Goal: Information Seeking & Learning: Learn about a topic

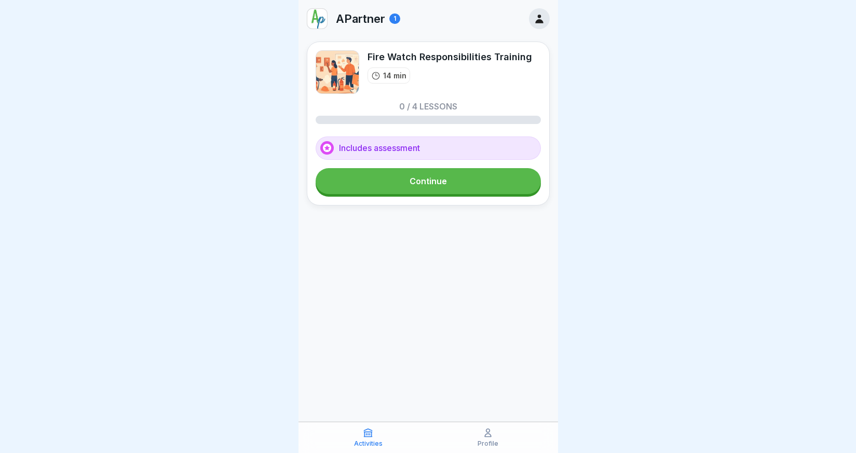
click at [400, 183] on link "Continue" at bounding box center [428, 181] width 225 height 26
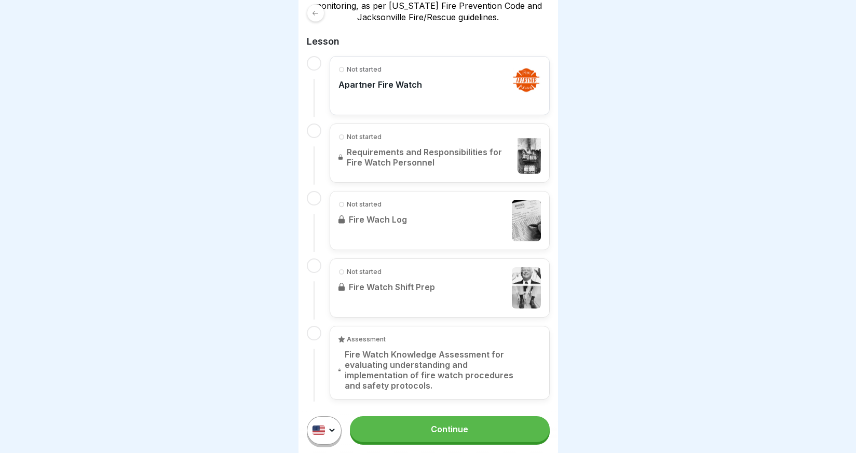
scroll to position [8, 0]
click at [441, 430] on link "Continue" at bounding box center [449, 429] width 199 height 26
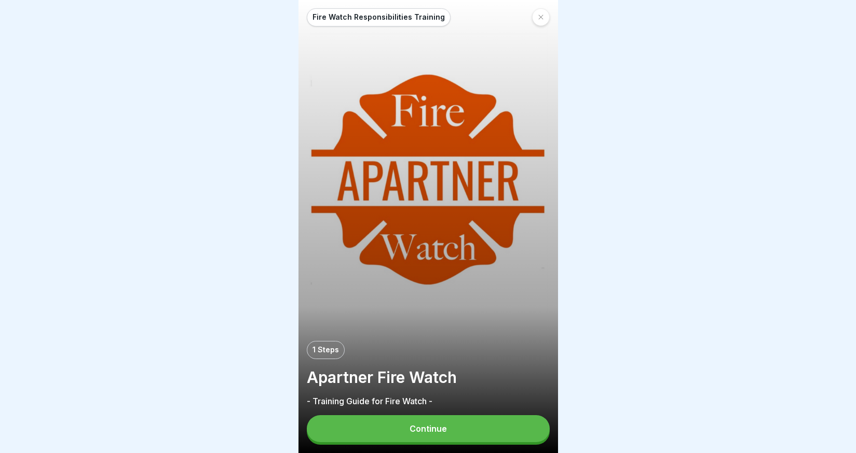
click at [412, 433] on div "Continue" at bounding box center [428, 428] width 37 height 9
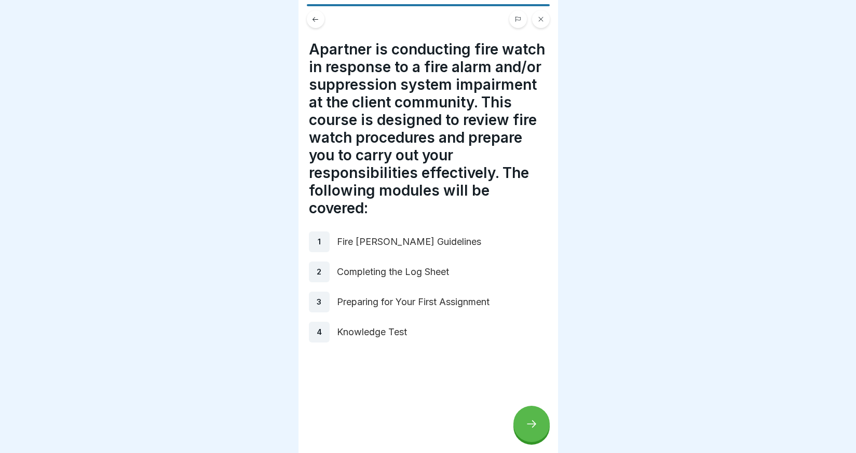
click at [532, 430] on icon at bounding box center [531, 424] width 12 height 12
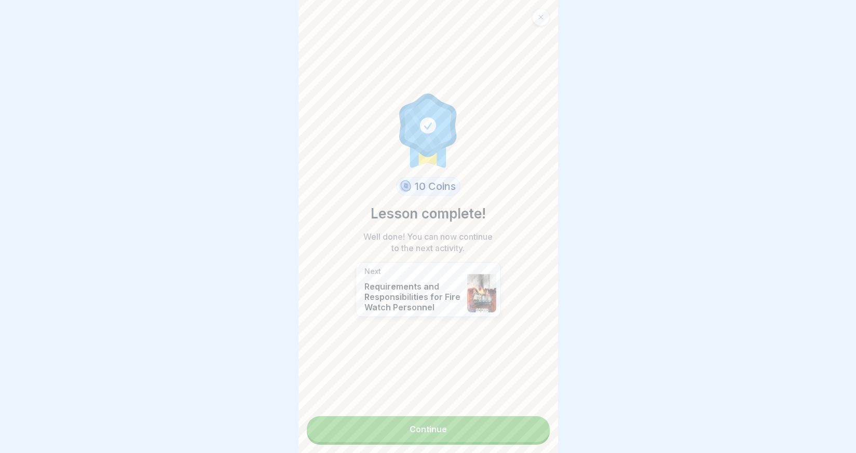
click at [439, 432] on link "Continue" at bounding box center [428, 429] width 243 height 26
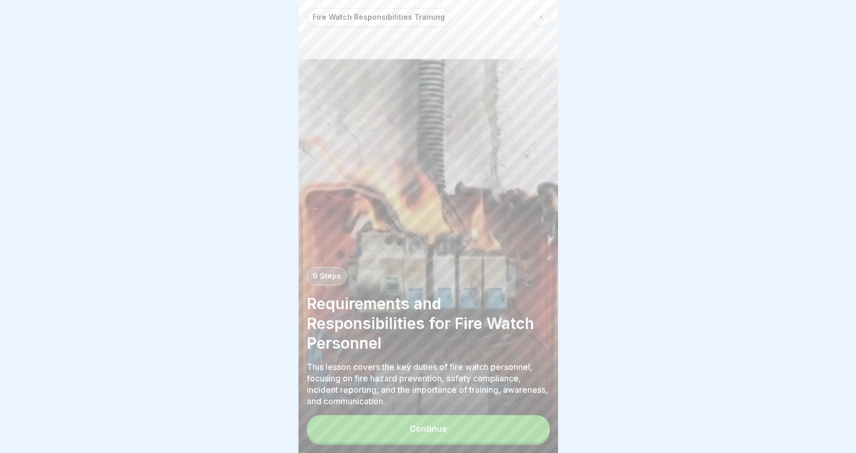
click at [444, 433] on div "Continue" at bounding box center [428, 428] width 37 height 9
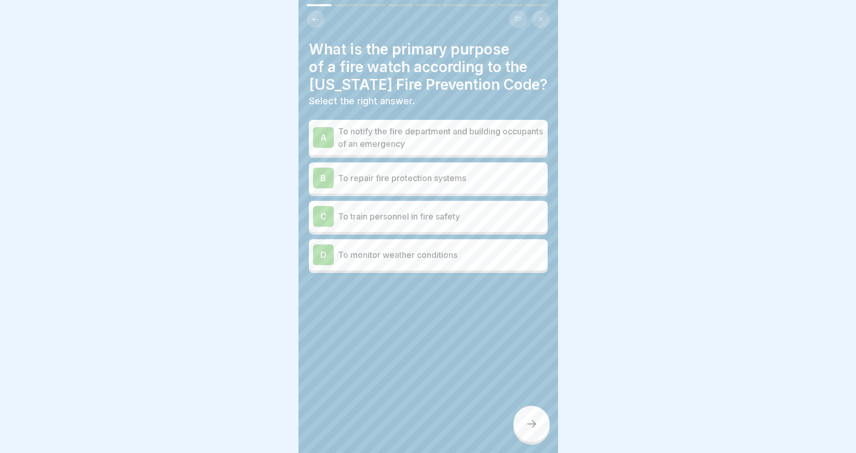
click at [330, 131] on div "A" at bounding box center [323, 137] width 21 height 21
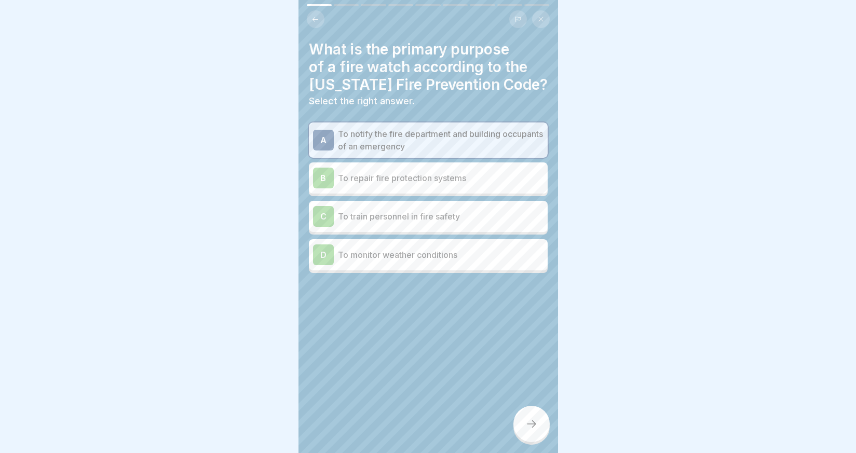
click at [357, 182] on p "To repair fire protection systems" at bounding box center [441, 178] width 206 height 12
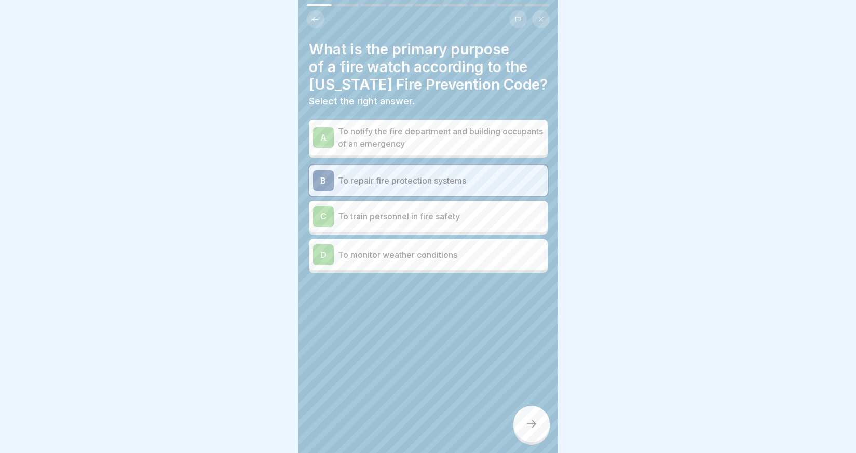
click at [356, 135] on p "To notify the fire department and building occupants of an emergency" at bounding box center [441, 137] width 206 height 25
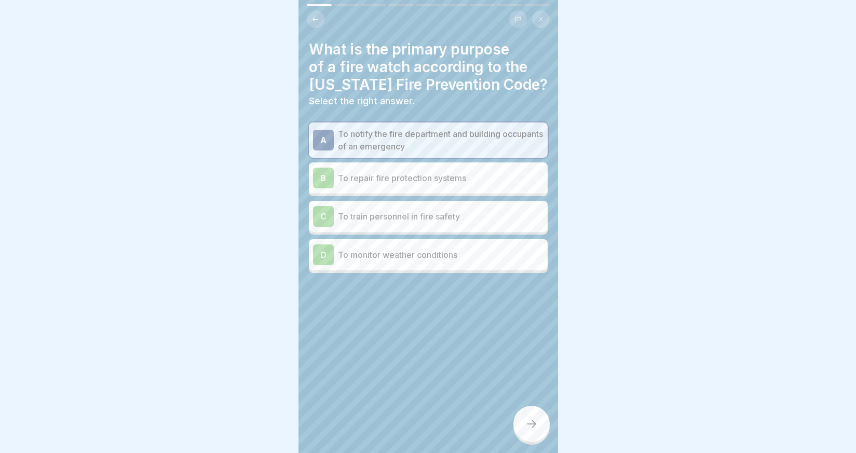
click at [533, 430] on icon at bounding box center [531, 424] width 12 height 12
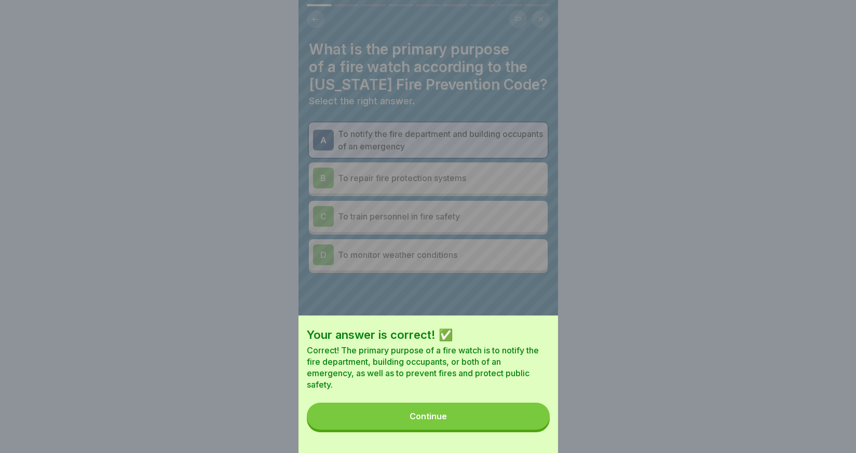
click at [487, 426] on button "Continue" at bounding box center [428, 416] width 243 height 27
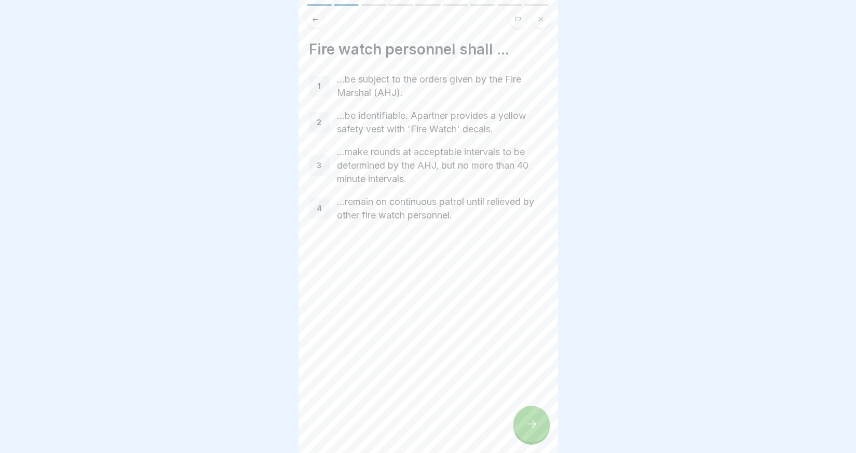
click at [537, 430] on icon at bounding box center [531, 424] width 12 height 12
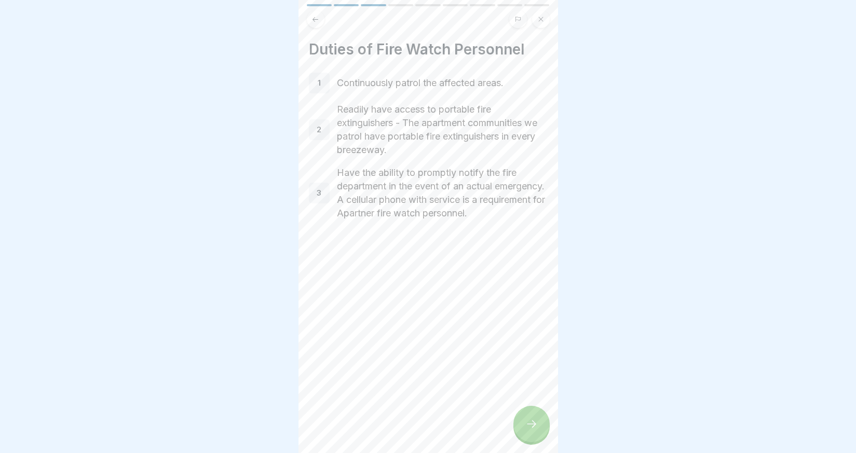
click at [533, 430] on icon at bounding box center [531, 424] width 12 height 12
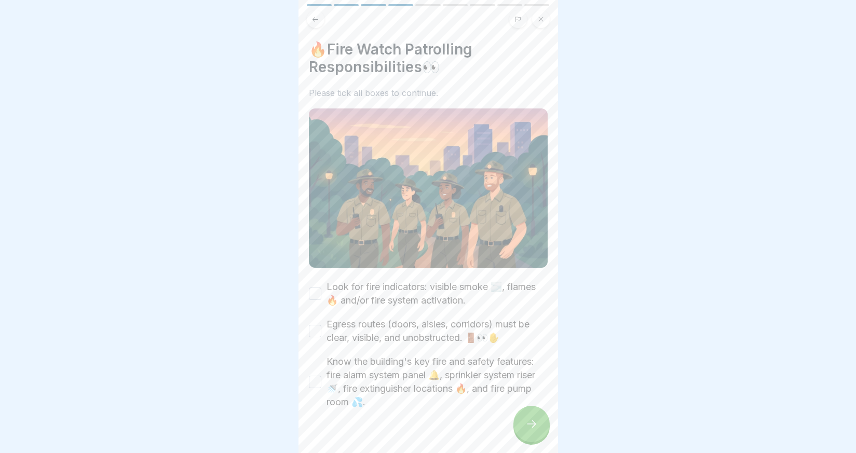
click at [314, 289] on button "Look for fire indicators: visible smoke 🌫️, flames 🔥 and/or fire system activat…" at bounding box center [315, 294] width 12 height 12
click at [317, 326] on button "Egress routes (doors, aisles, corridors) must be clear, visible, and unobstruct…" at bounding box center [315, 331] width 12 height 12
click at [317, 378] on button "Know the building's key fire and safety features: fire alarm system panel 🔔, sp…" at bounding box center [315, 382] width 12 height 12
click at [534, 430] on icon at bounding box center [531, 424] width 12 height 12
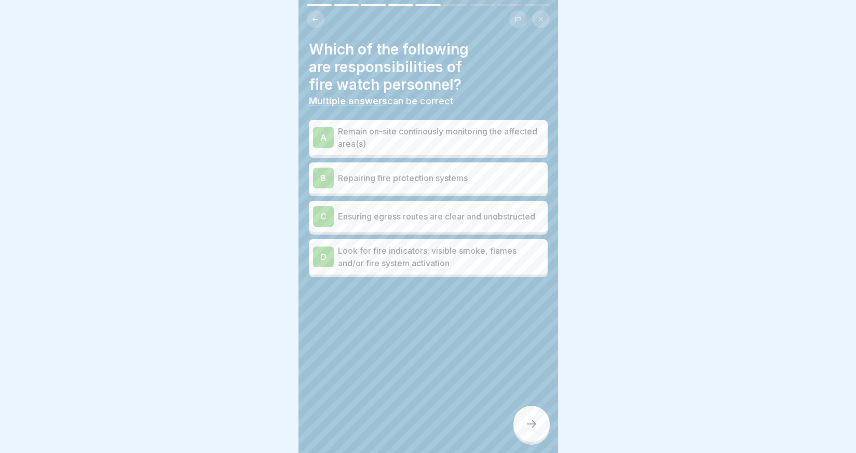
click at [531, 428] on icon at bounding box center [531, 424] width 12 height 12
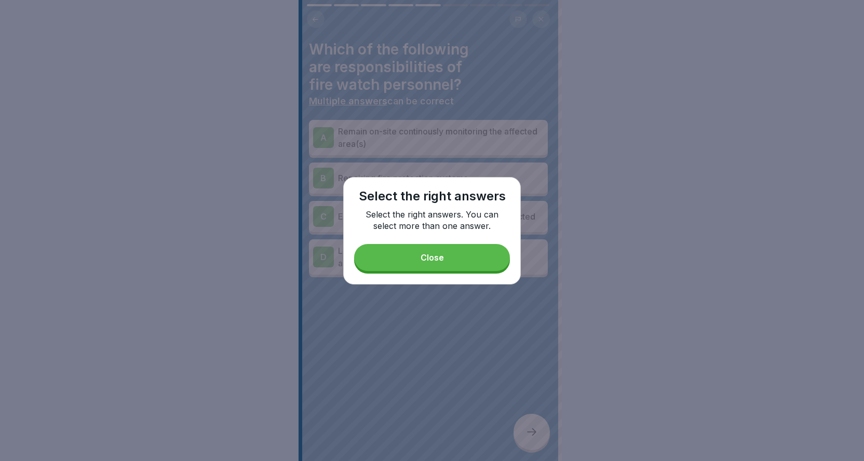
click at [449, 255] on button "Close" at bounding box center [432, 257] width 156 height 27
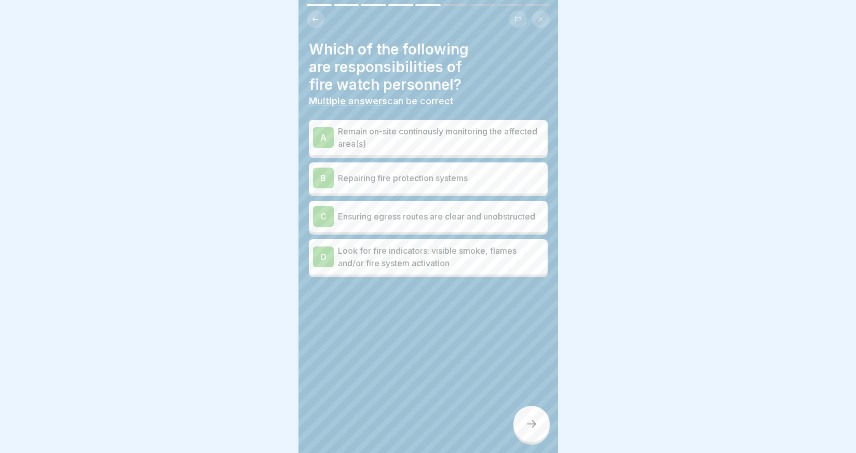
click at [328, 133] on div "A" at bounding box center [323, 137] width 21 height 21
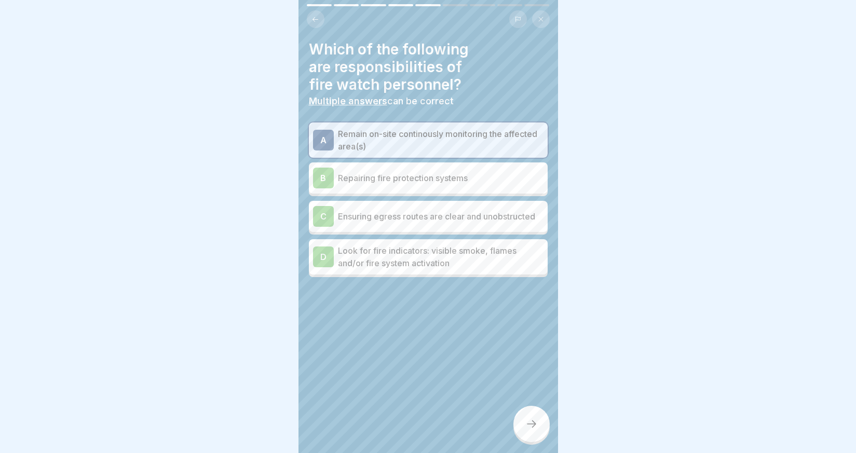
click at [327, 179] on div "B" at bounding box center [323, 178] width 21 height 21
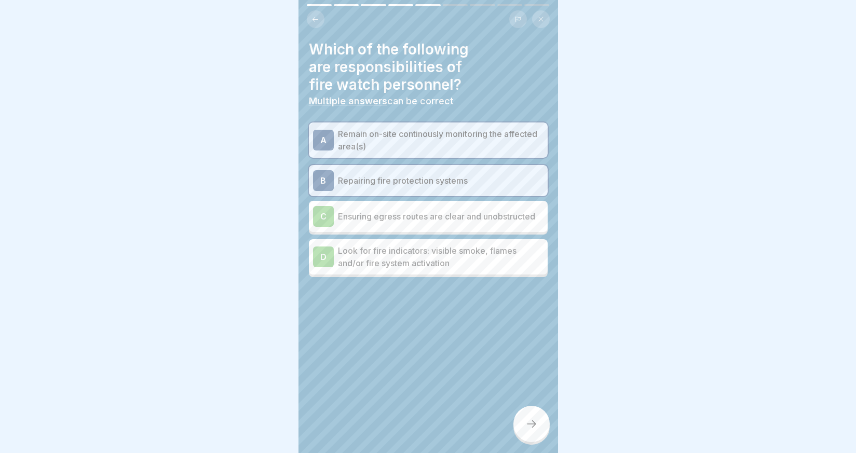
click at [323, 181] on div "B" at bounding box center [323, 180] width 21 height 21
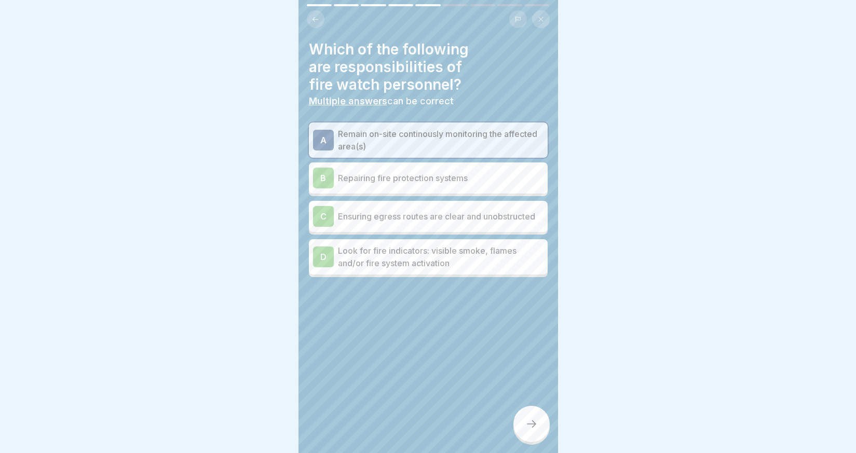
click at [328, 218] on div "C" at bounding box center [323, 216] width 21 height 21
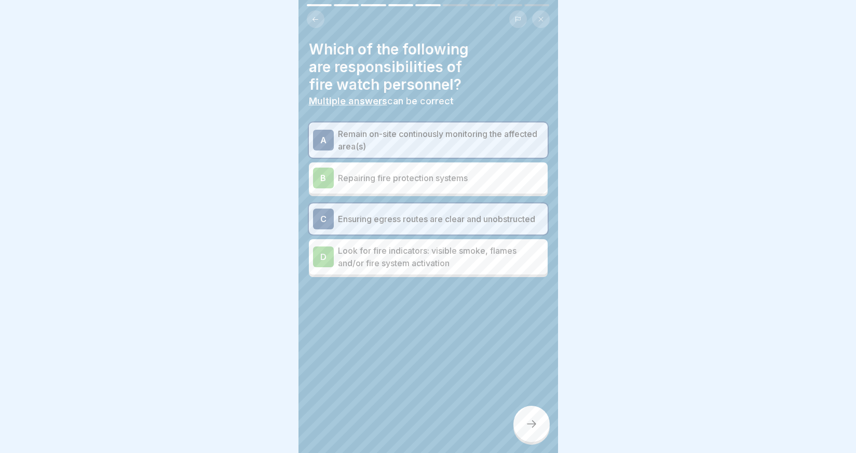
click at [327, 253] on div "D" at bounding box center [323, 257] width 21 height 21
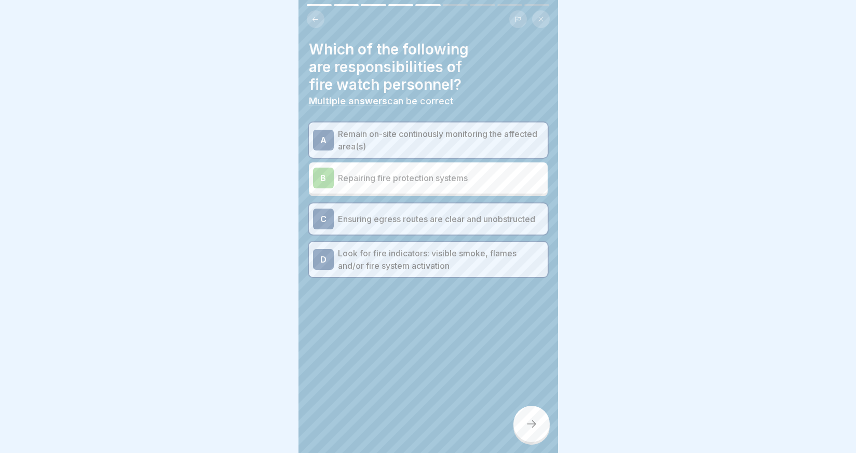
click at [529, 424] on div at bounding box center [531, 424] width 36 height 36
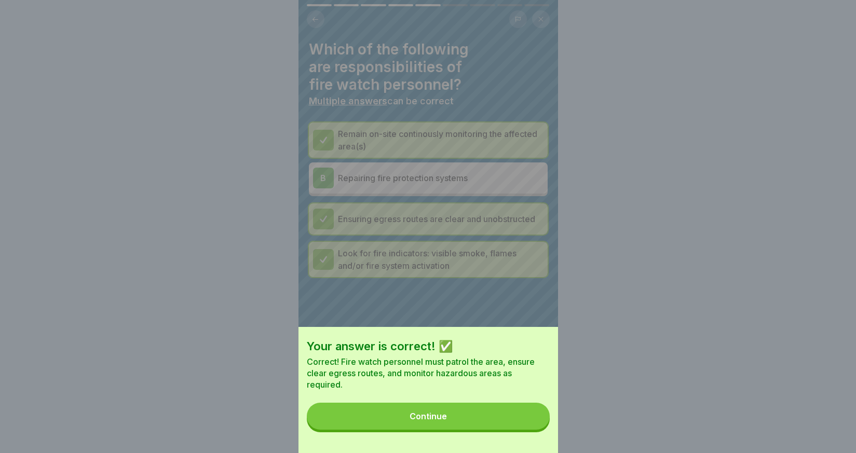
click at [481, 417] on button "Continue" at bounding box center [428, 416] width 243 height 27
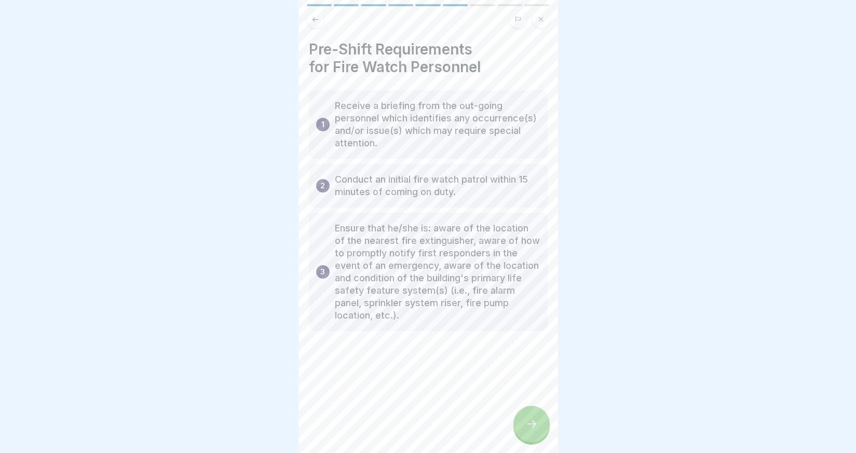
click at [536, 438] on div at bounding box center [531, 424] width 36 height 36
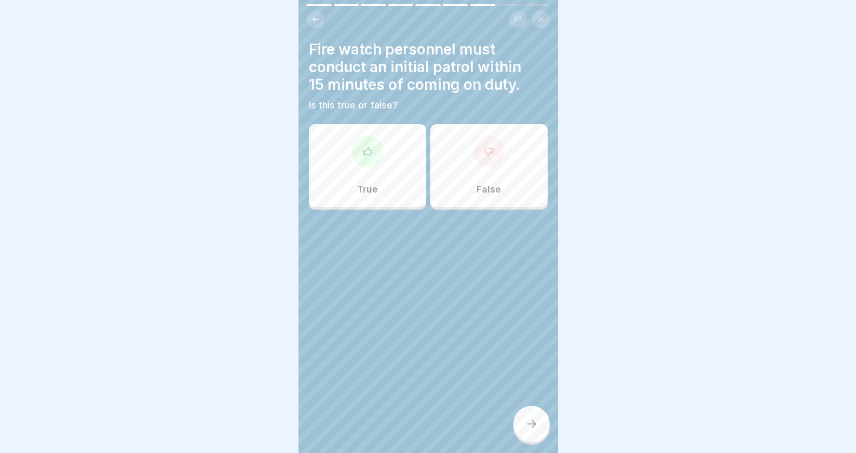
click at [370, 159] on div at bounding box center [367, 151] width 31 height 31
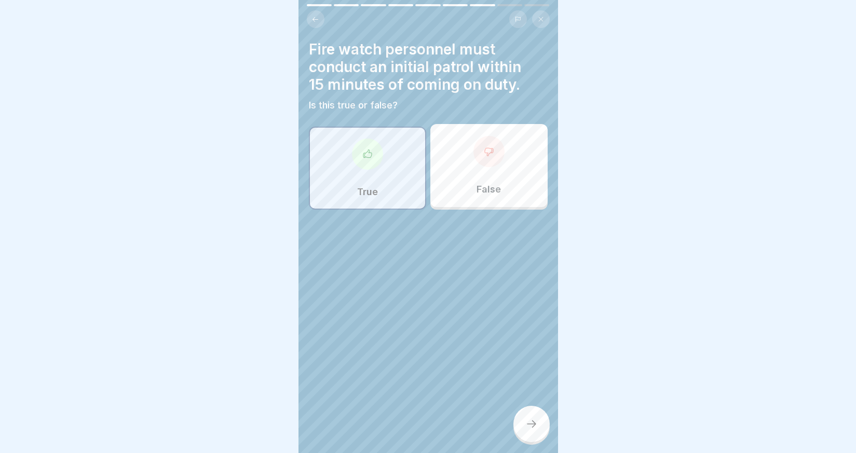
click at [532, 430] on icon at bounding box center [531, 424] width 12 height 12
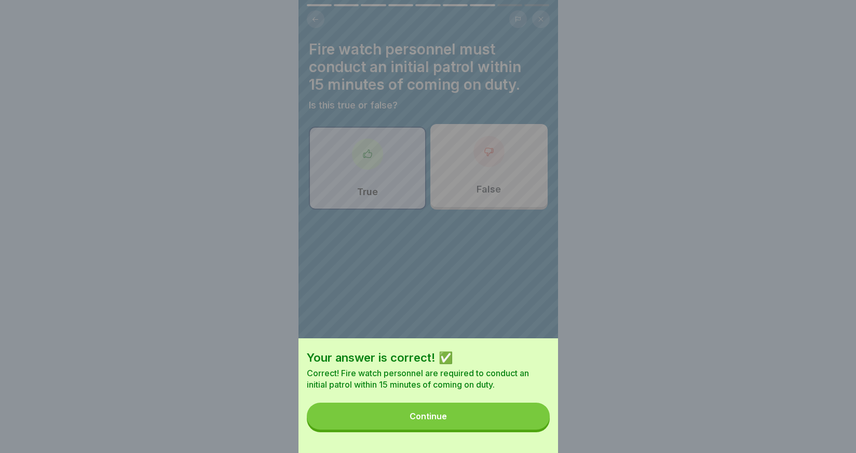
click at [454, 419] on button "Continue" at bounding box center [428, 416] width 243 height 27
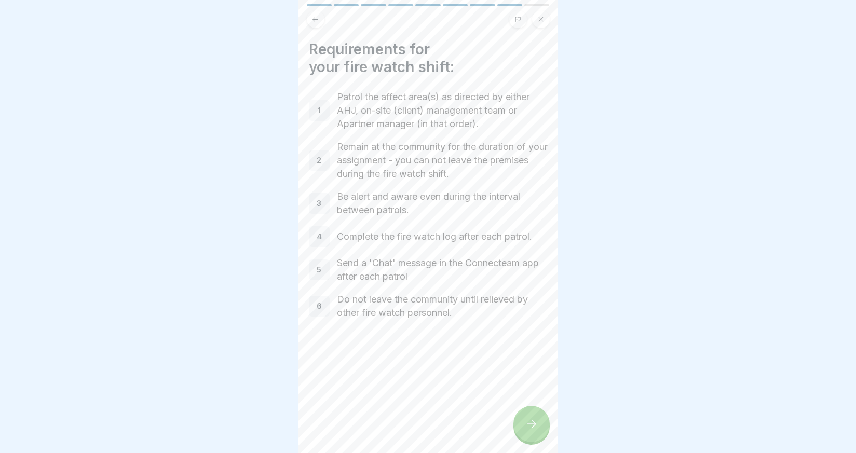
click at [536, 430] on icon at bounding box center [531, 424] width 12 height 12
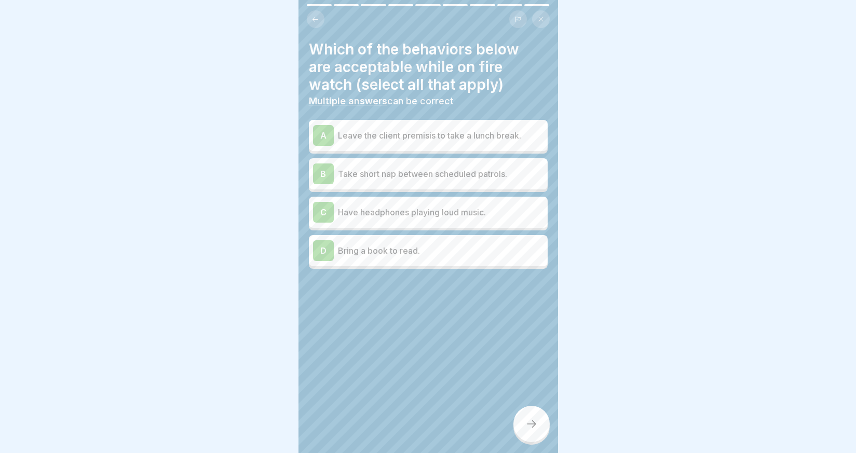
click at [331, 251] on div "D" at bounding box center [323, 250] width 21 height 21
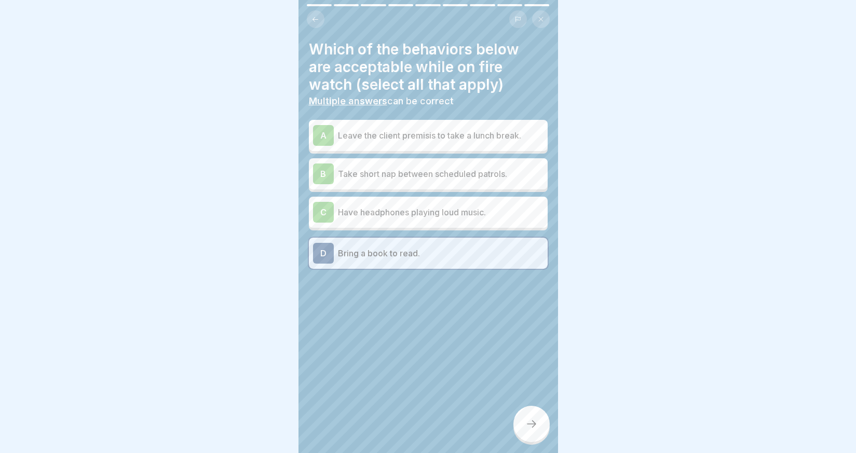
click at [532, 430] on icon at bounding box center [531, 424] width 12 height 12
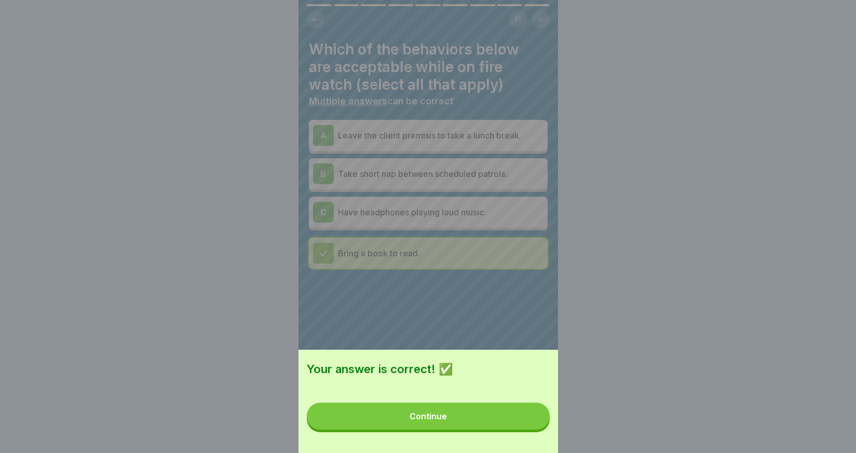
click at [483, 423] on button "Continue" at bounding box center [428, 416] width 243 height 27
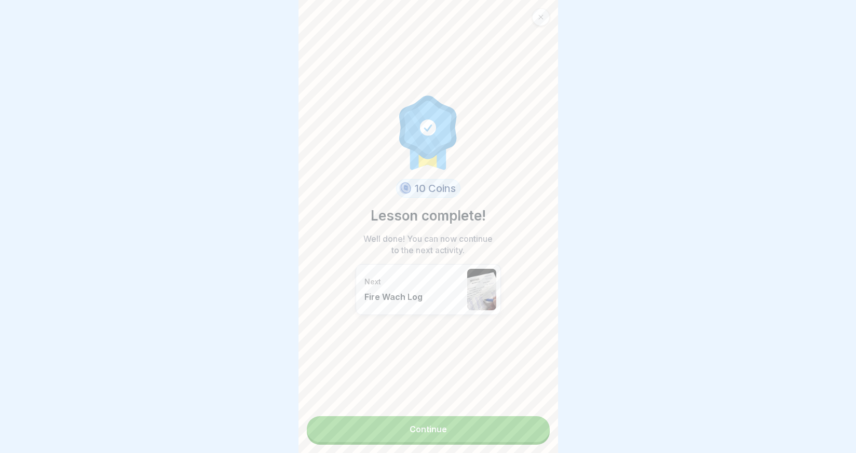
click at [454, 427] on link "Continue" at bounding box center [428, 429] width 243 height 26
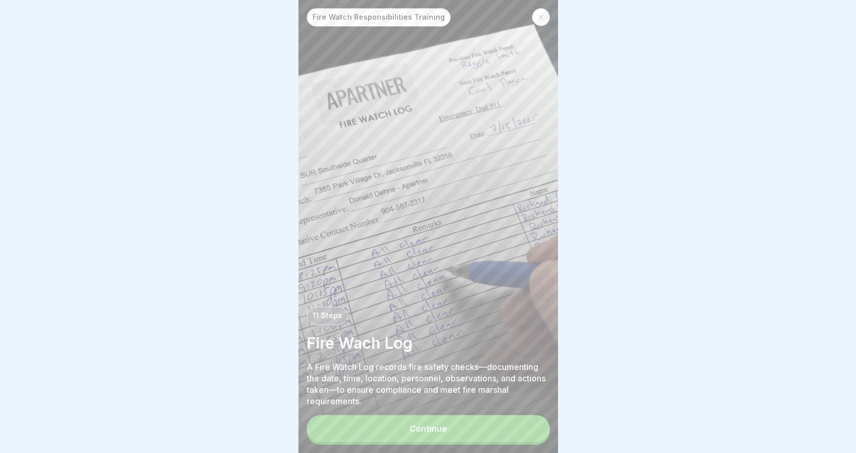
click at [452, 435] on button "Continue" at bounding box center [428, 428] width 243 height 27
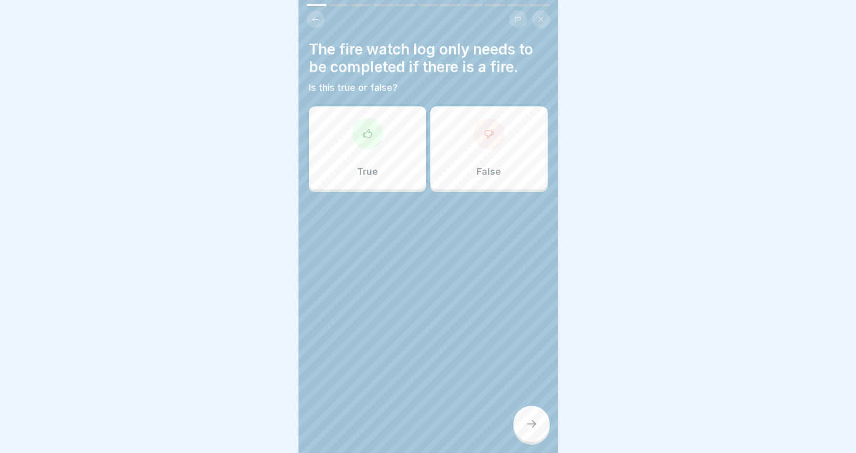
click at [459, 150] on div "False" at bounding box center [488, 147] width 117 height 83
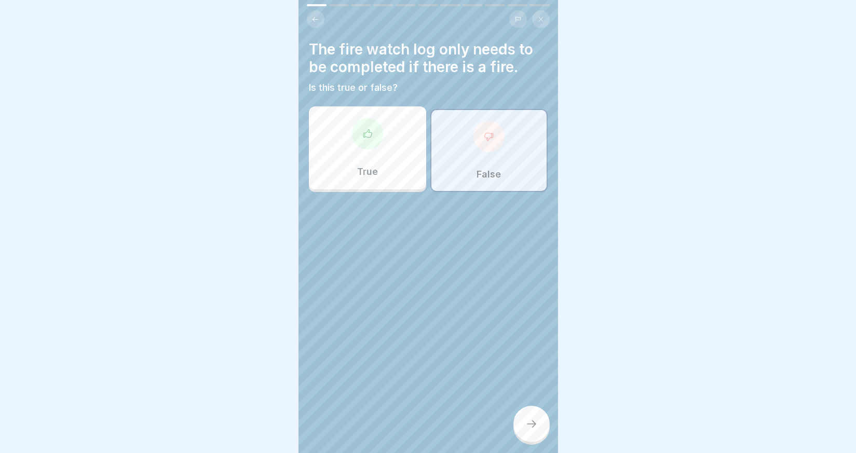
click at [538, 436] on div at bounding box center [531, 424] width 36 height 36
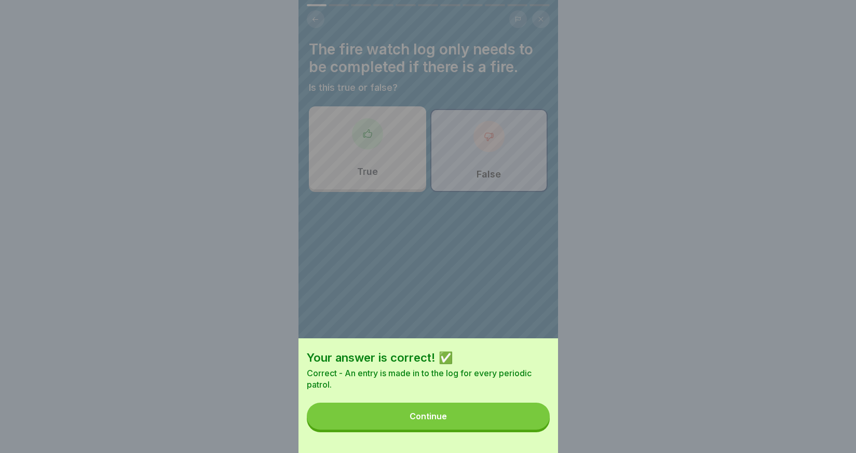
click at [477, 419] on button "Continue" at bounding box center [428, 416] width 243 height 27
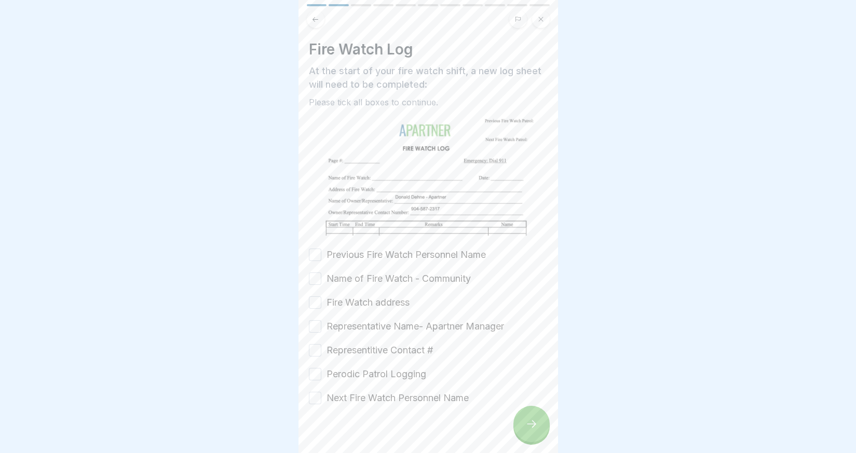
click at [314, 251] on button "Previous Fire Watch Personnel Name" at bounding box center [315, 255] width 12 height 12
click at [315, 275] on button "Name of Fire Watch - Community" at bounding box center [315, 279] width 12 height 12
click at [313, 300] on button "Fire Watch address" at bounding box center [315, 302] width 12 height 12
click at [311, 322] on button "Representative Name- Apartner Manager" at bounding box center [315, 326] width 12 height 12
click at [314, 346] on button "Representitive Contact #" at bounding box center [315, 350] width 12 height 12
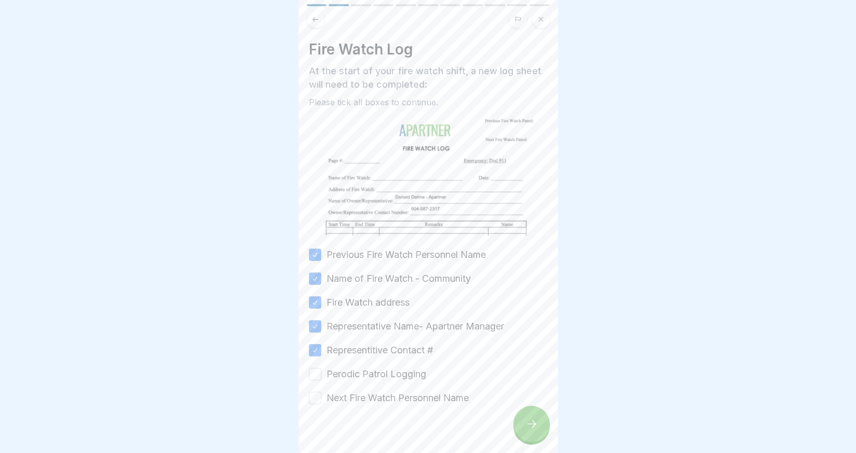
click at [314, 371] on button "Perodic Patrol Logging" at bounding box center [315, 374] width 12 height 12
click at [318, 396] on button "Next Fire Watch Personnel Name" at bounding box center [315, 398] width 12 height 12
click at [535, 428] on icon at bounding box center [531, 424] width 12 height 12
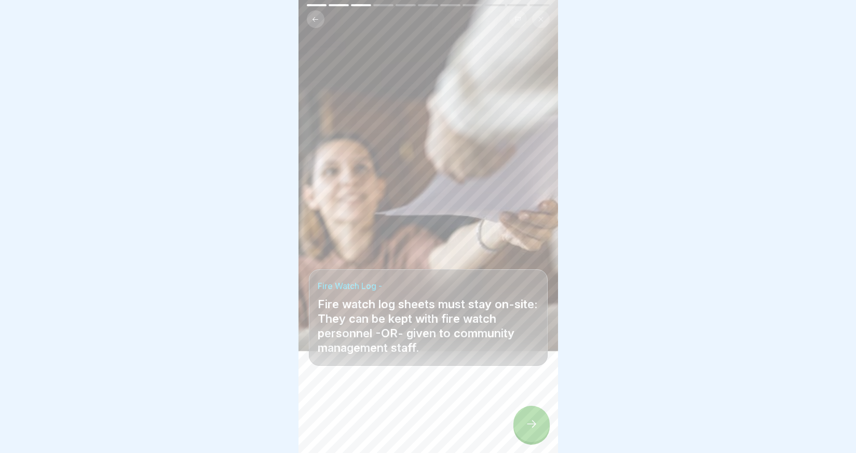
click at [524, 438] on div at bounding box center [531, 424] width 36 height 36
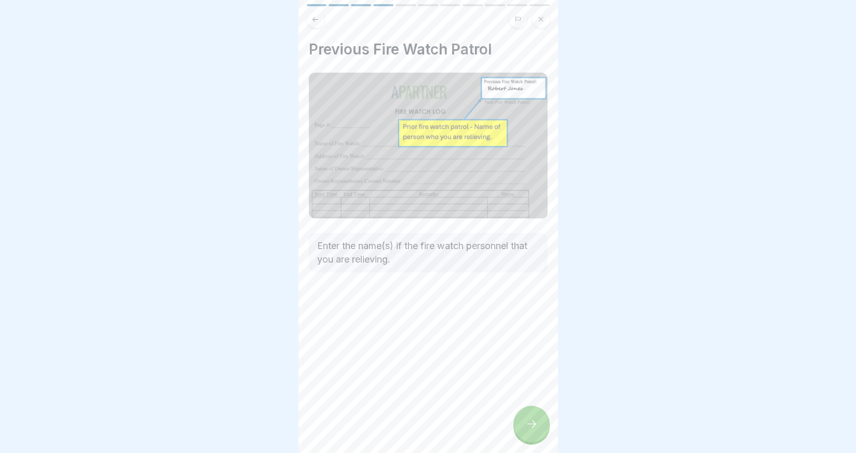
click at [533, 427] on icon at bounding box center [531, 424] width 12 height 12
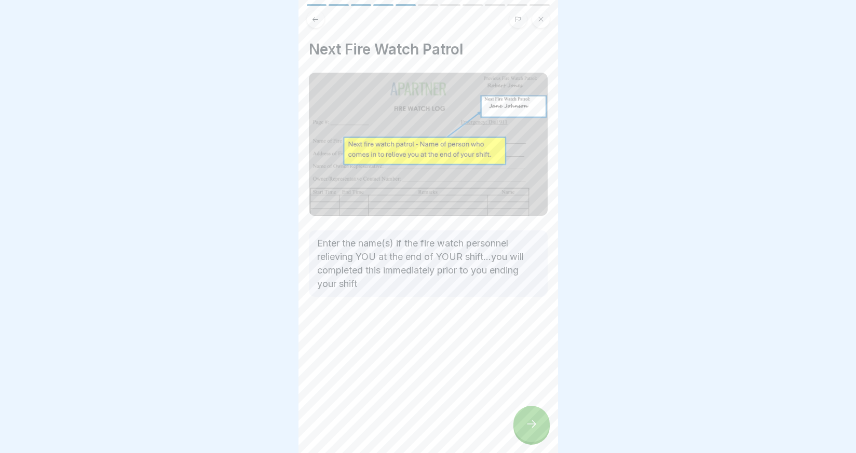
click at [534, 427] on icon at bounding box center [531, 424] width 12 height 12
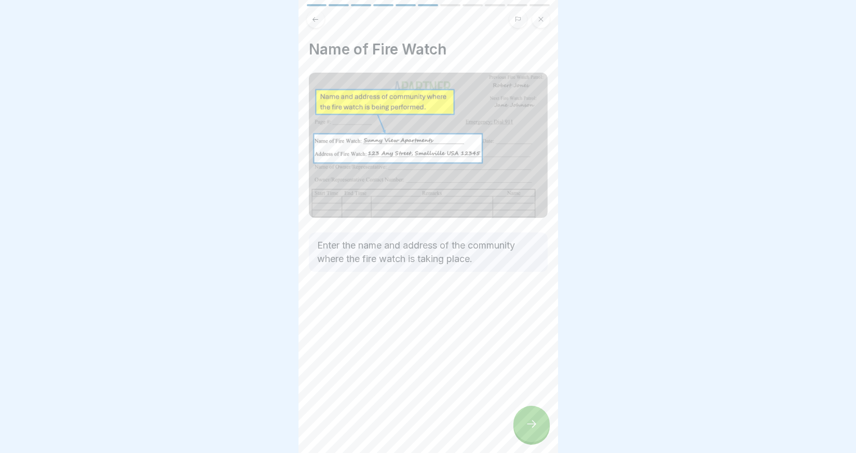
click at [533, 430] on icon at bounding box center [531, 424] width 12 height 12
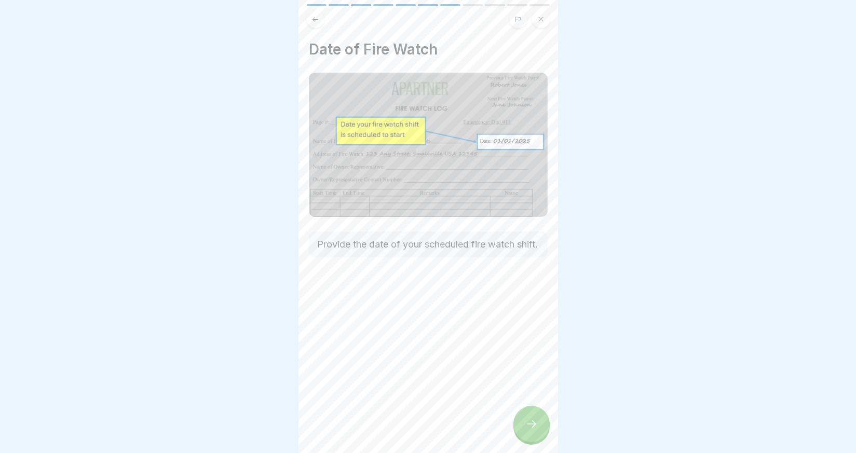
click at [533, 430] on icon at bounding box center [531, 424] width 12 height 12
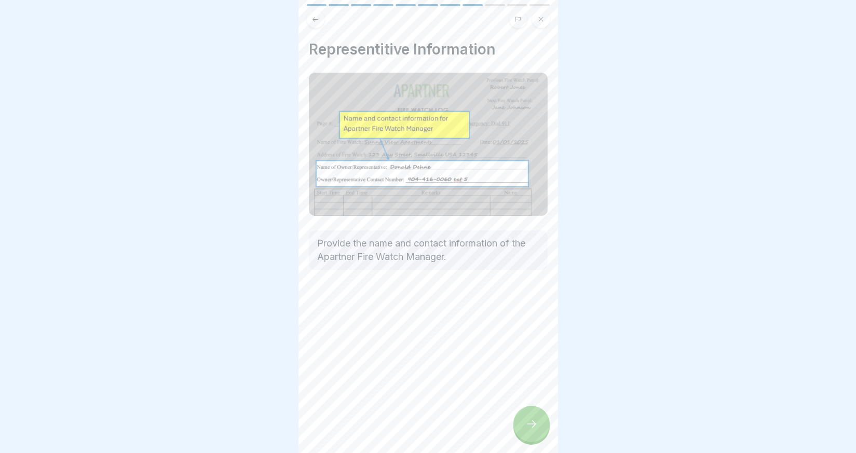
click at [530, 430] on icon at bounding box center [531, 424] width 12 height 12
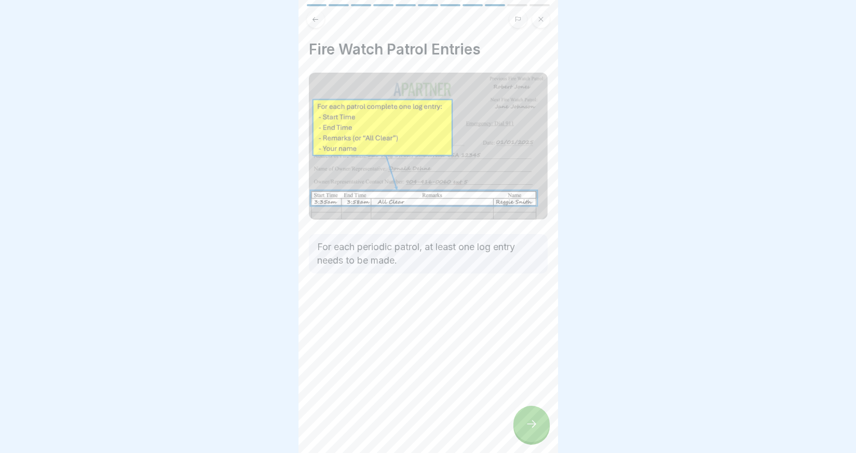
click at [530, 430] on icon at bounding box center [531, 424] width 12 height 12
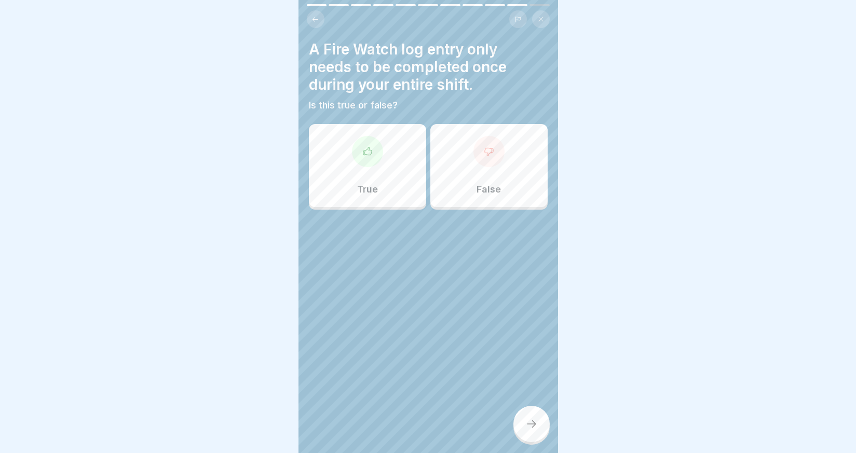
click at [472, 169] on div "False" at bounding box center [488, 165] width 117 height 83
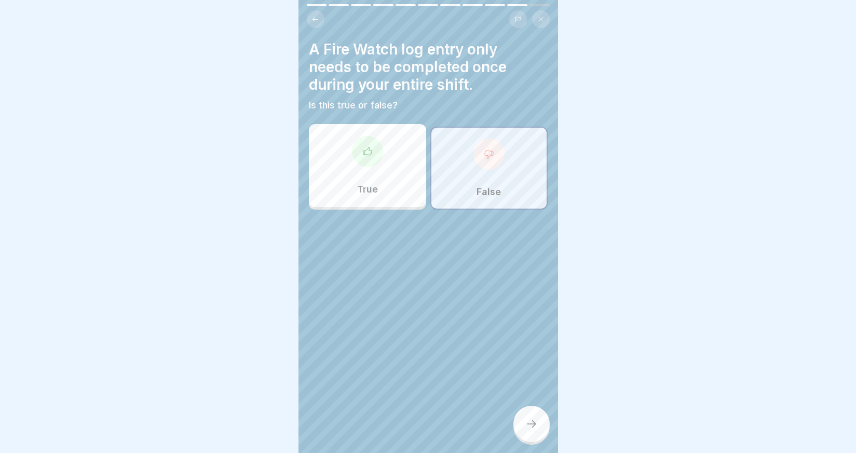
click at [534, 428] on icon at bounding box center [531, 424] width 12 height 12
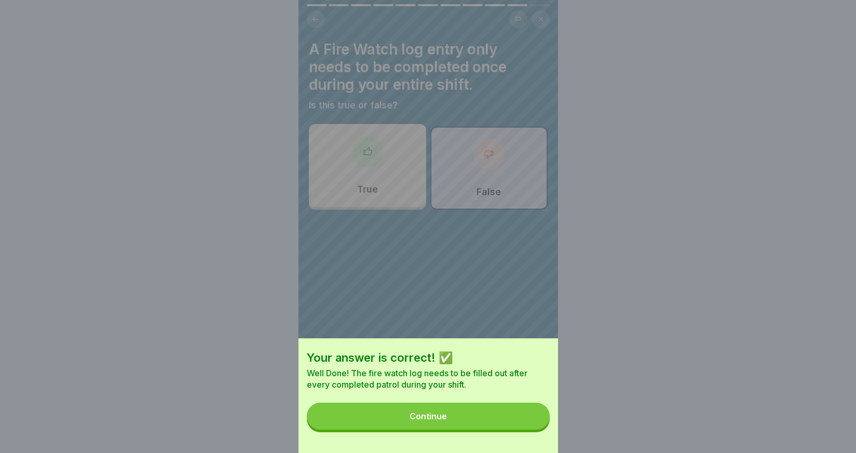
click at [483, 418] on button "Continue" at bounding box center [428, 416] width 243 height 27
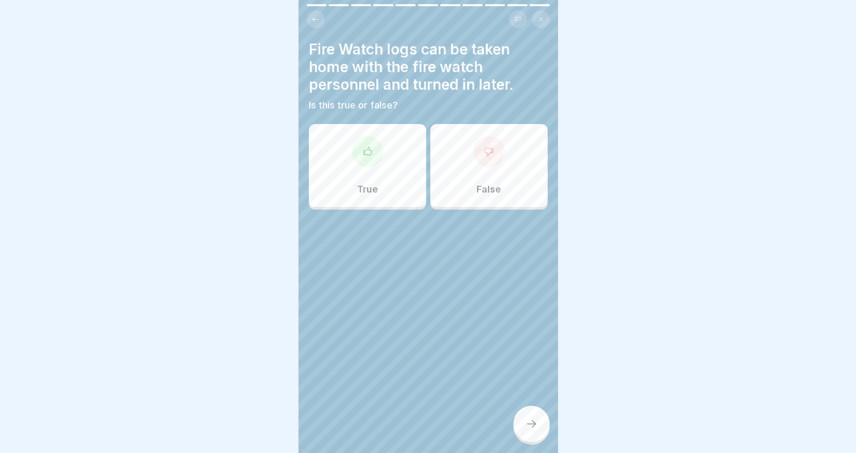
click at [477, 184] on p "False" at bounding box center [489, 189] width 24 height 11
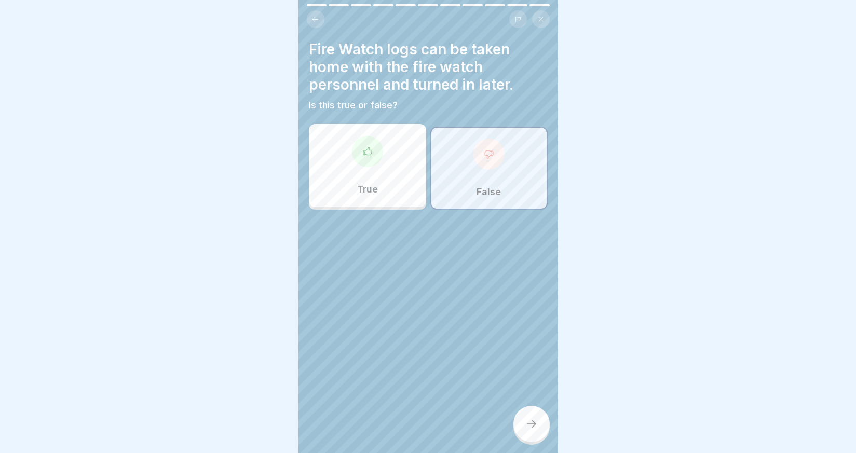
click at [534, 430] on icon at bounding box center [531, 424] width 12 height 12
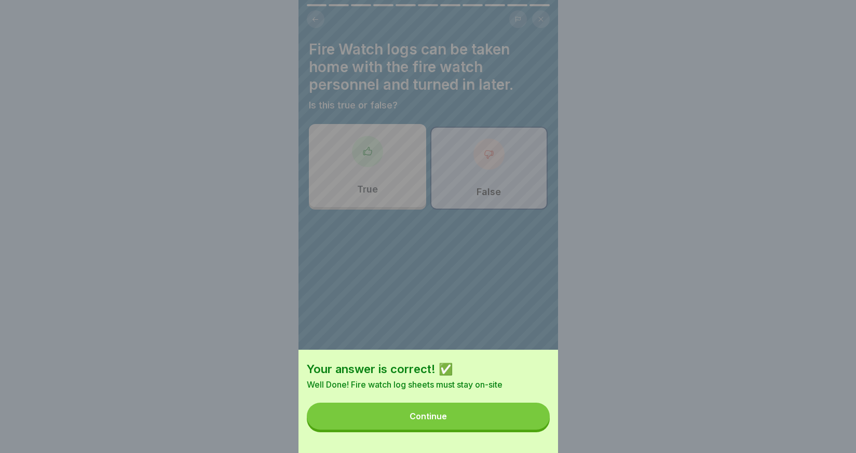
click at [482, 420] on button "Continue" at bounding box center [428, 416] width 243 height 27
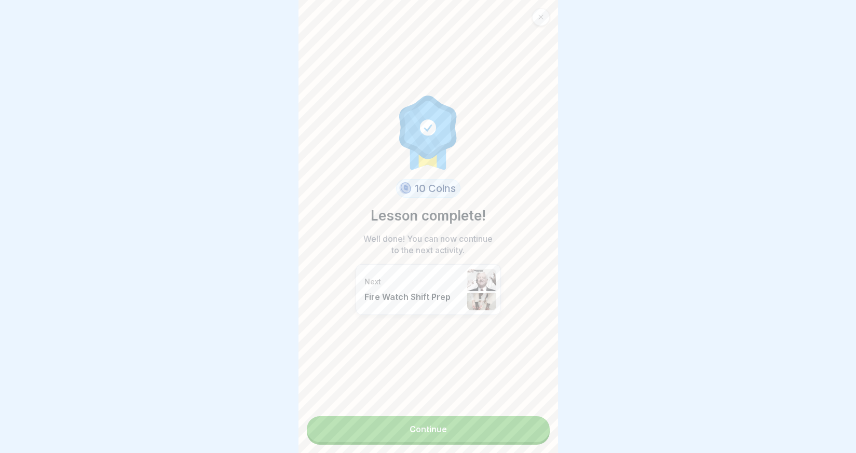
click at [439, 428] on link "Continue" at bounding box center [428, 429] width 243 height 26
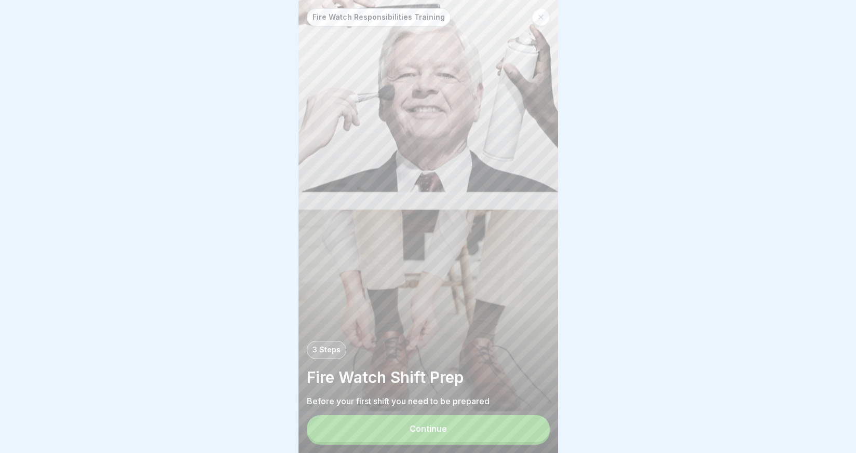
click at [496, 438] on button "Continue" at bounding box center [428, 428] width 243 height 27
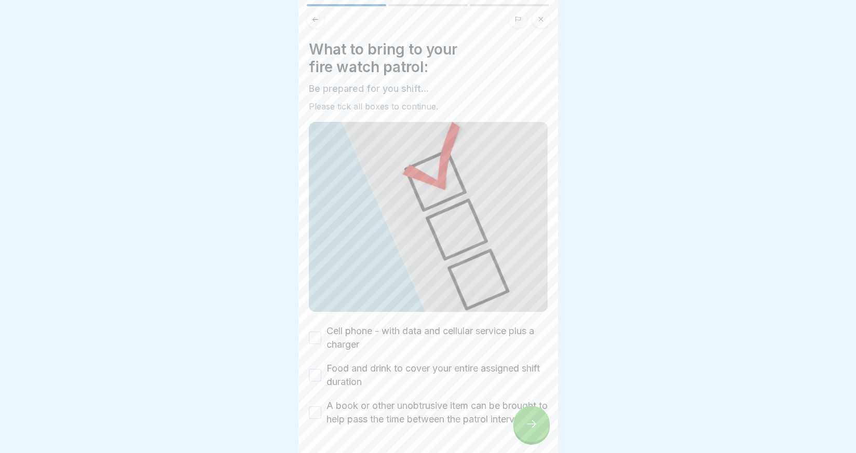
click at [314, 332] on button "Cell phone - with data and cellular service plus a charger" at bounding box center [315, 338] width 12 height 12
click at [317, 373] on button "Food and drink to cover your entire assigned shift duration" at bounding box center [315, 375] width 12 height 12
click at [317, 414] on button "A book or other unobtrusive item can be brought to help pass the time between t…" at bounding box center [315, 412] width 12 height 12
click at [532, 430] on icon at bounding box center [531, 424] width 12 height 12
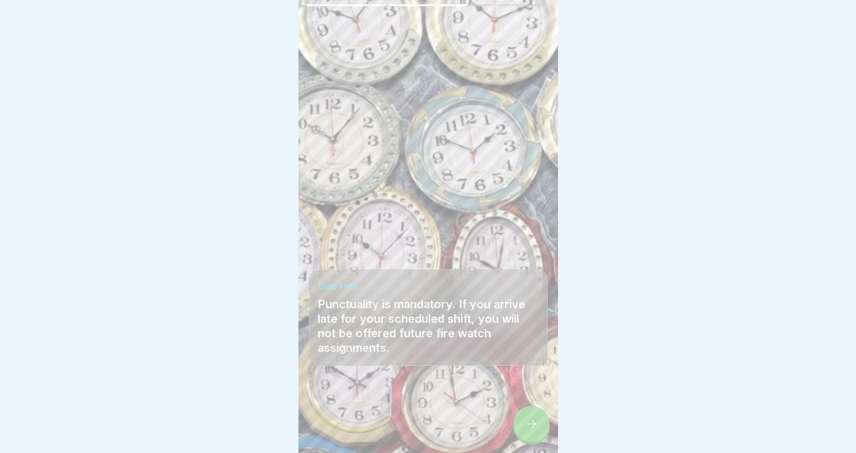
click at [534, 430] on icon at bounding box center [531, 424] width 12 height 12
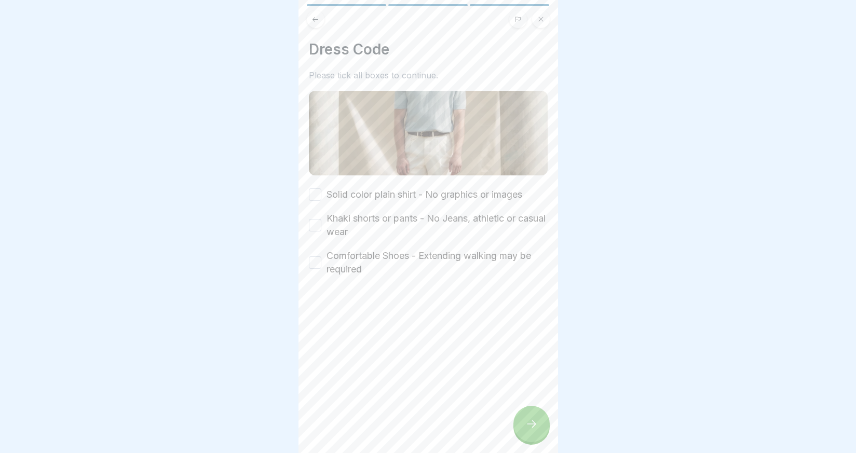
click at [320, 195] on button "Solid color plain shirt - No graphics or images" at bounding box center [315, 194] width 12 height 12
click at [319, 219] on button "Khaki shorts or pants - No Jeans, athletic or casual wear" at bounding box center [315, 225] width 12 height 12
click at [317, 259] on button "Comfortable Shoes - Extending walking may be required" at bounding box center [315, 262] width 12 height 12
click at [531, 429] on icon at bounding box center [531, 424] width 12 height 12
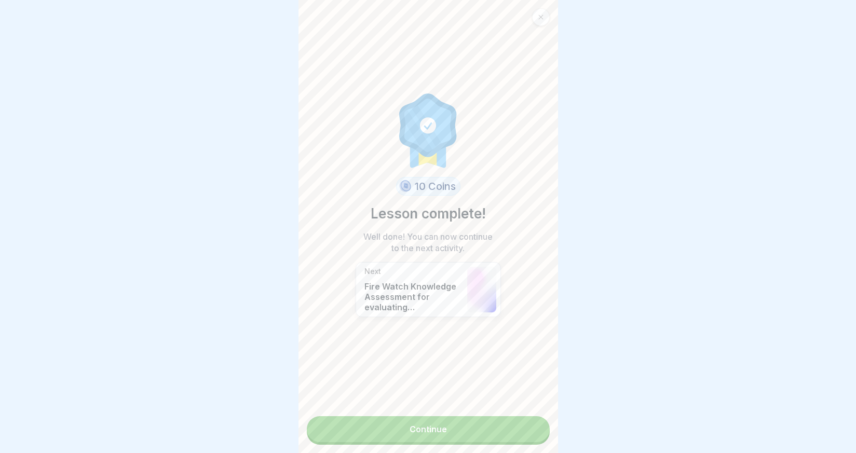
click at [472, 425] on link "Continue" at bounding box center [428, 429] width 243 height 26
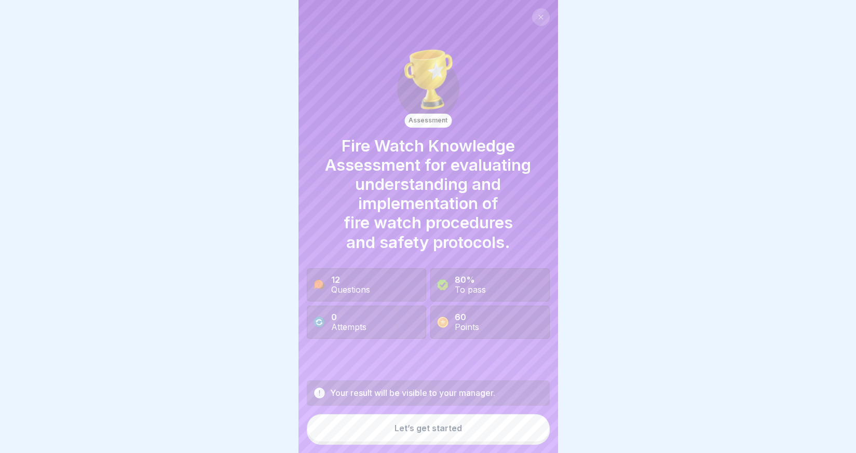
click at [437, 441] on button "Let’s get started" at bounding box center [428, 428] width 243 height 28
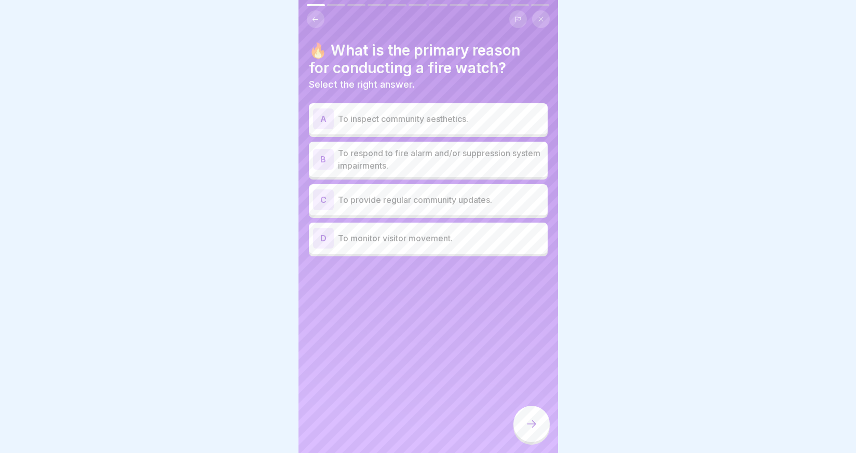
click at [426, 164] on p "To respond to fire alarm and/or suppression system impairments." at bounding box center [441, 159] width 206 height 25
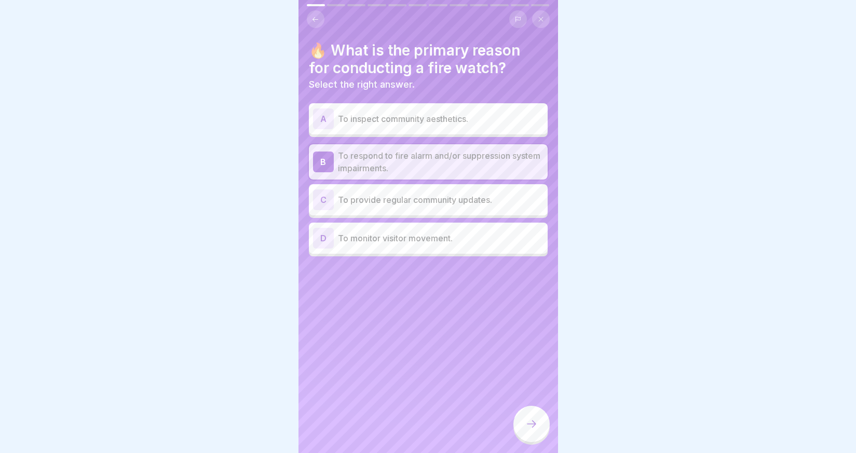
click at [528, 430] on icon at bounding box center [531, 424] width 12 height 12
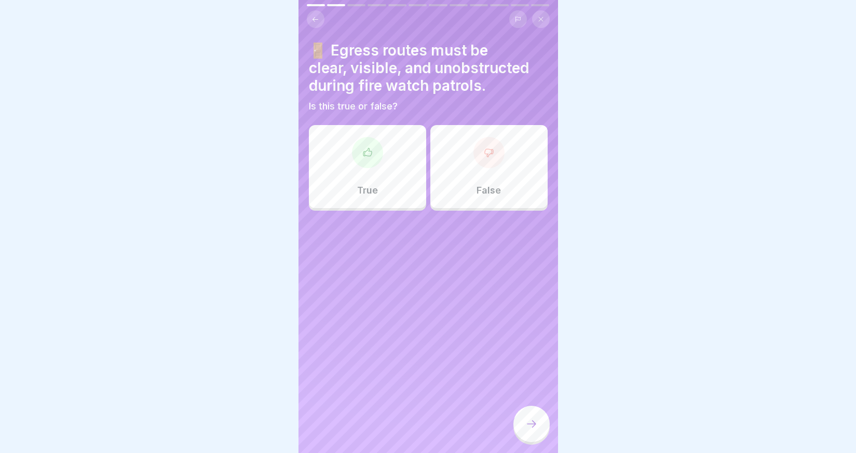
click at [379, 159] on div "True" at bounding box center [367, 166] width 117 height 83
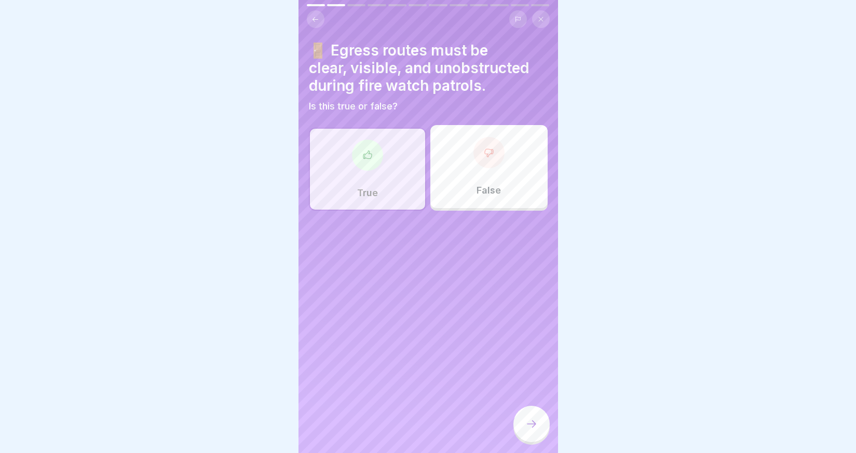
click at [533, 426] on div at bounding box center [531, 424] width 36 height 36
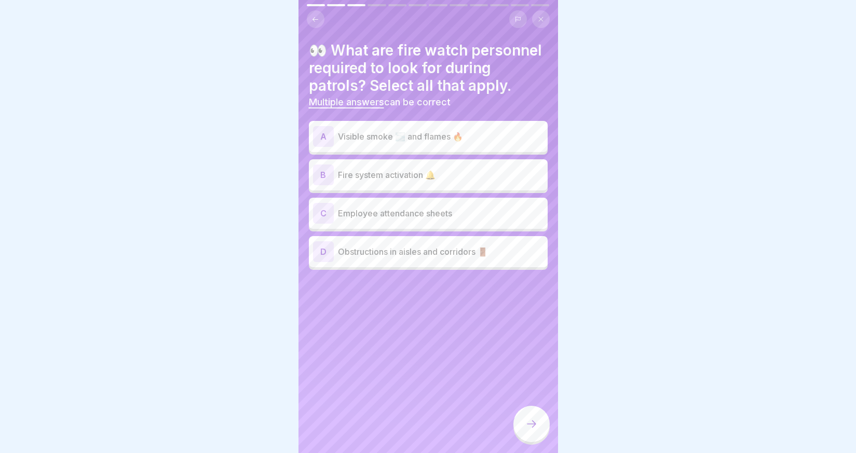
click at [352, 138] on p "Visible smoke 🌫️ and flames 🔥" at bounding box center [441, 136] width 206 height 12
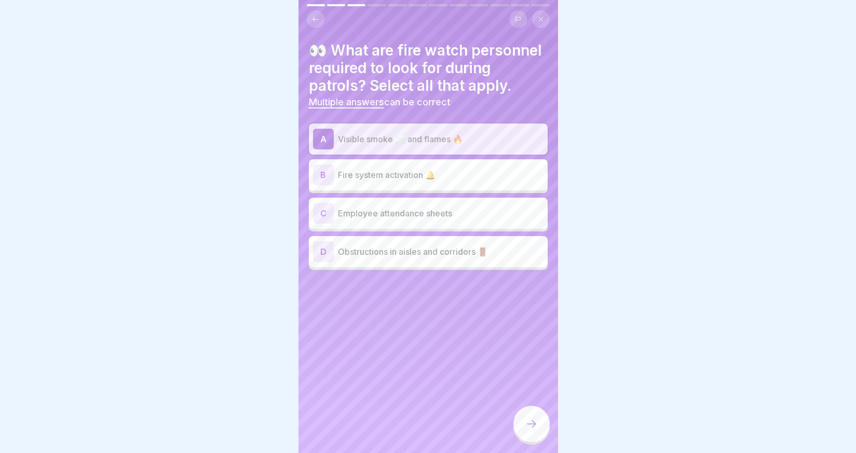
click at [355, 175] on p "Fire system activation 🔔" at bounding box center [441, 175] width 206 height 12
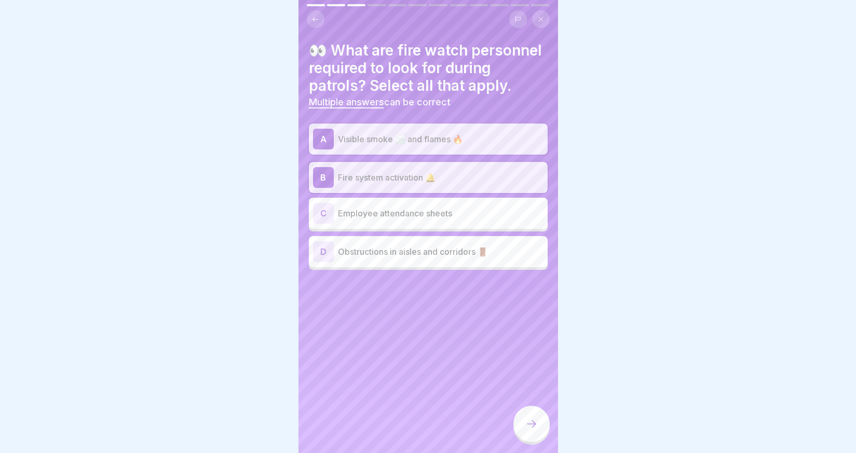
click at [364, 253] on p "Obstructions in aisles and corridors 🚪" at bounding box center [441, 252] width 206 height 12
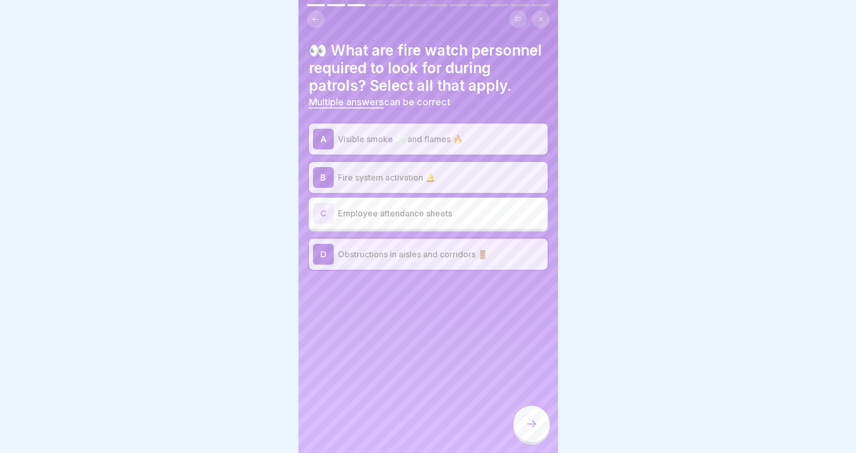
click at [530, 428] on icon at bounding box center [531, 424] width 12 height 12
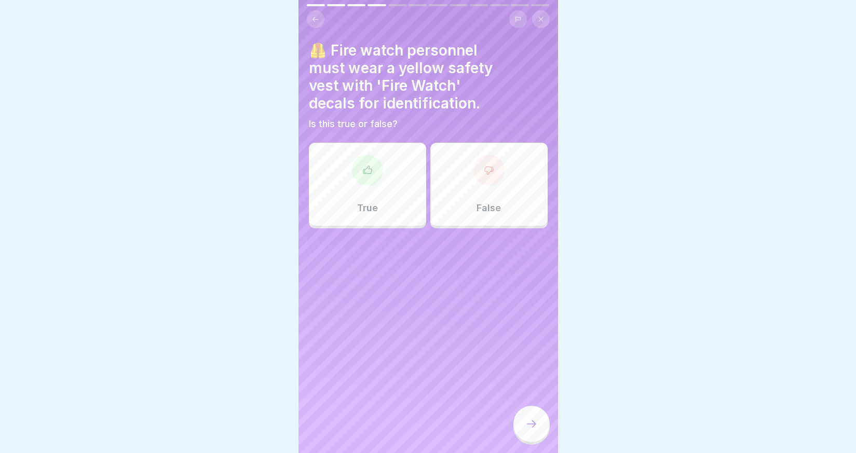
click at [393, 209] on div "True" at bounding box center [367, 184] width 117 height 83
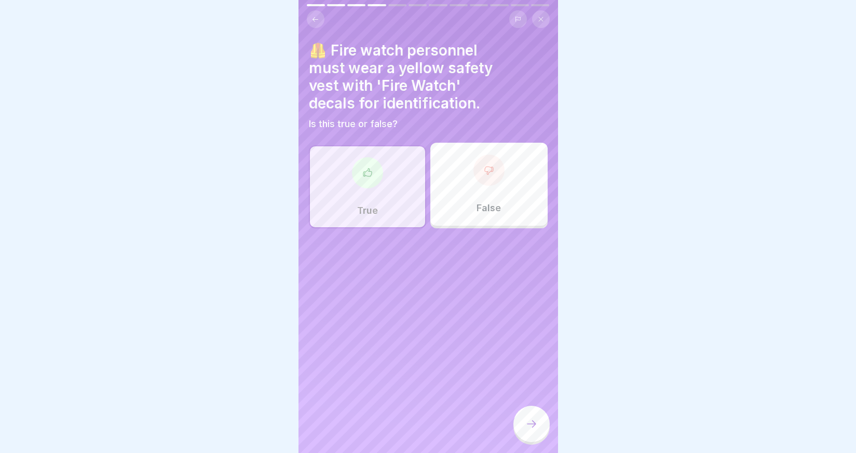
click at [531, 430] on icon at bounding box center [531, 424] width 12 height 12
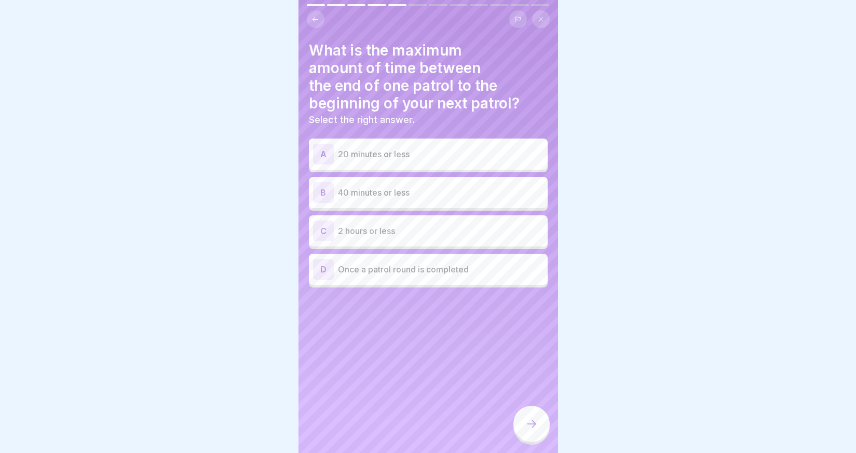
click at [389, 194] on p "40 minutes or less" at bounding box center [441, 192] width 206 height 12
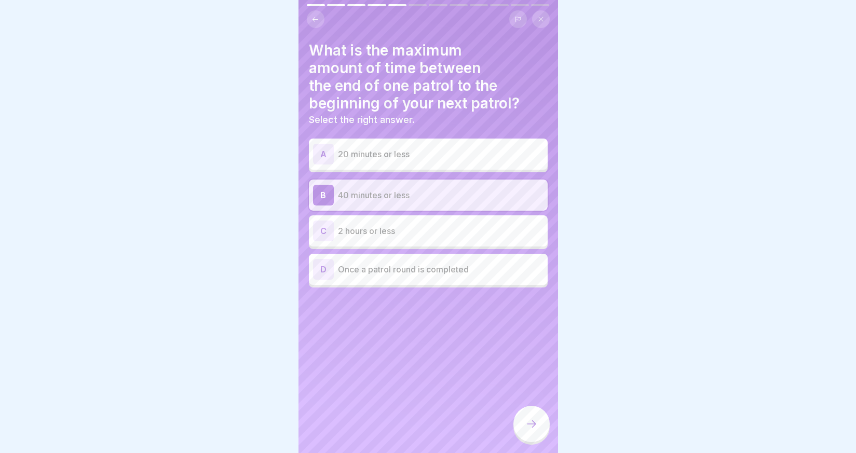
click at [522, 421] on div at bounding box center [531, 424] width 36 height 36
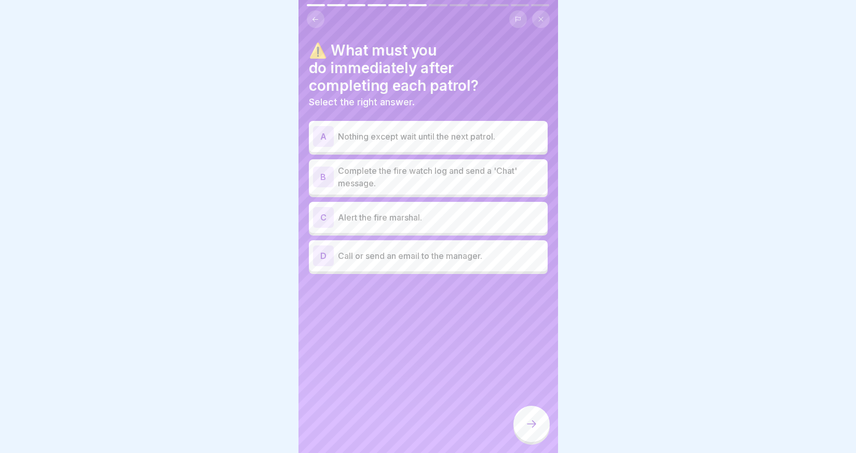
click at [401, 176] on p "Complete the fire watch log and send a 'Chat' message." at bounding box center [441, 177] width 206 height 25
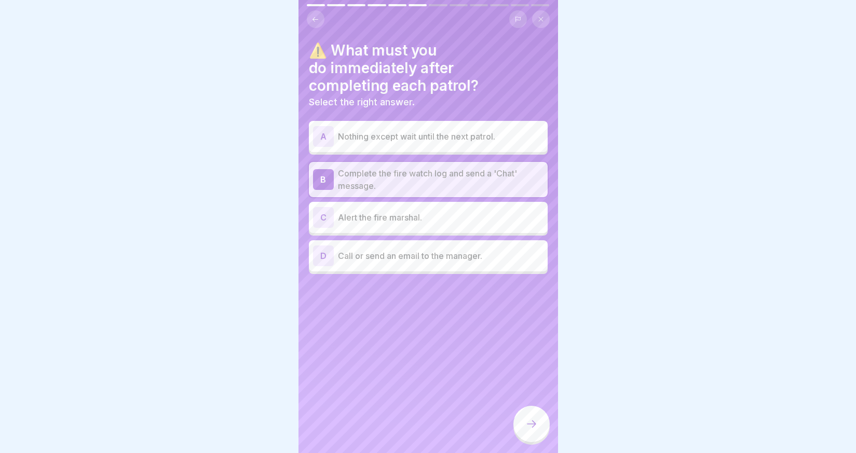
click at [528, 430] on icon at bounding box center [531, 424] width 12 height 12
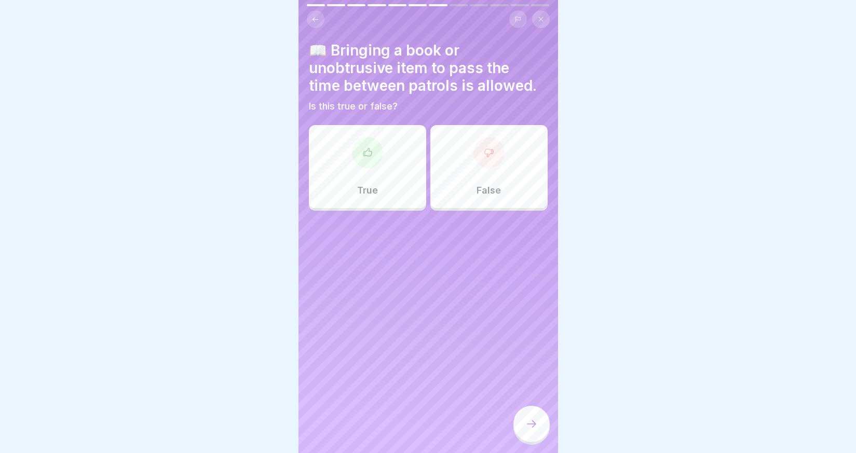
click at [392, 183] on div "True" at bounding box center [367, 166] width 117 height 83
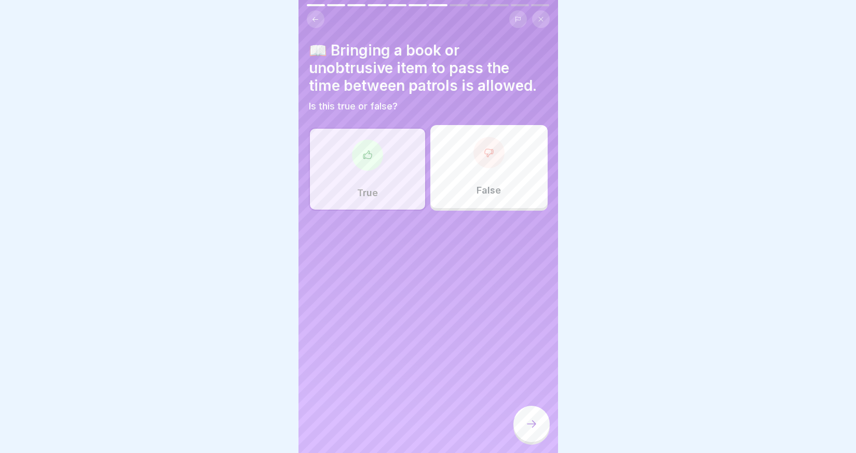
click at [537, 430] on icon at bounding box center [531, 424] width 12 height 12
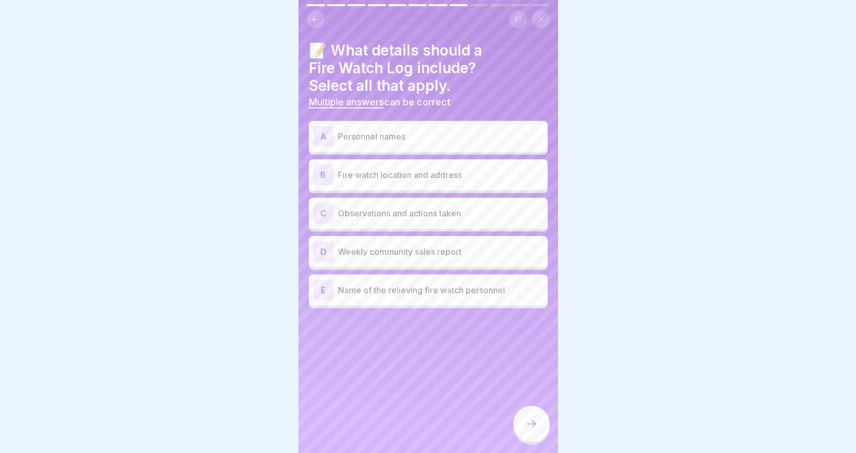
click at [369, 134] on p "Personnel names" at bounding box center [441, 136] width 206 height 12
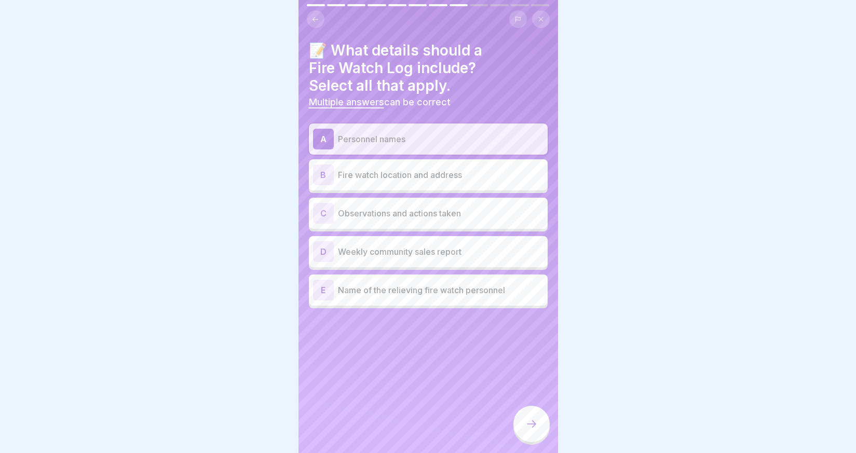
click at [366, 178] on p "Fire watch location and address" at bounding box center [441, 175] width 206 height 12
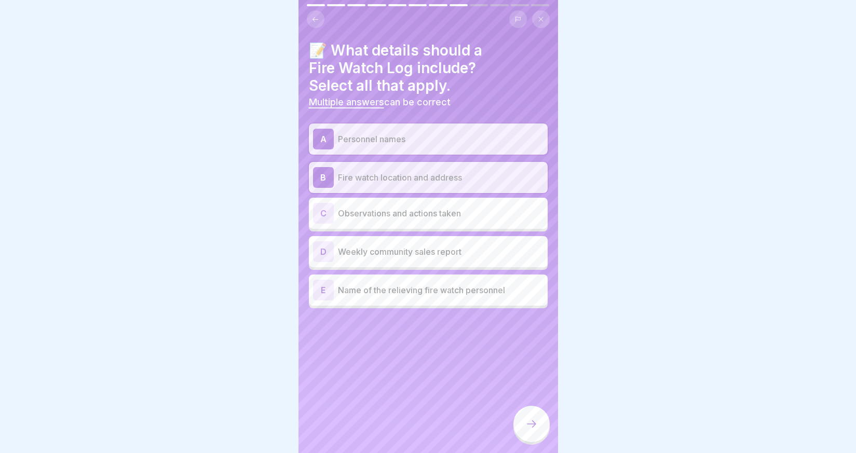
click at [366, 210] on p "Observations and actions taken" at bounding box center [441, 213] width 206 height 12
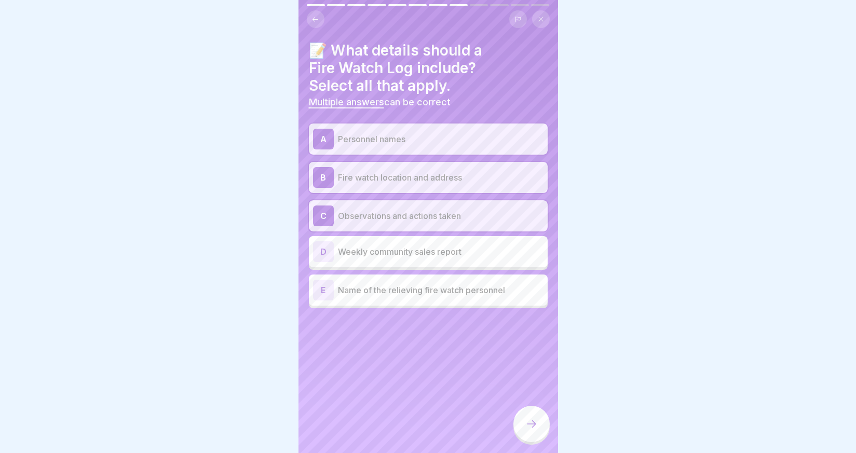
click at [373, 290] on p "Name of the relieving fire watch personnel" at bounding box center [441, 290] width 206 height 12
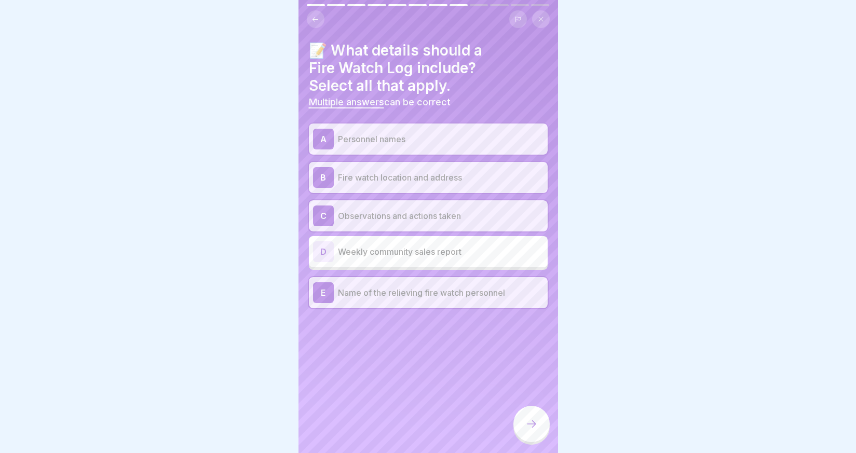
click at [534, 429] on icon at bounding box center [531, 424] width 12 height 12
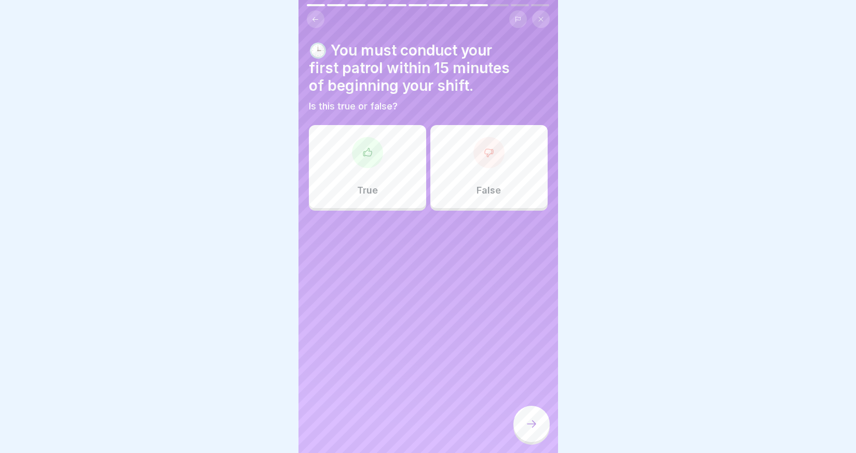
click at [376, 183] on div "True" at bounding box center [367, 166] width 117 height 83
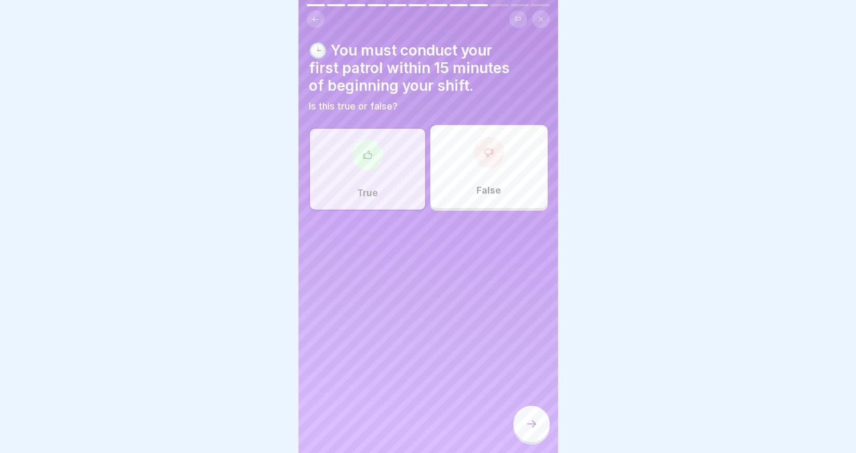
click at [537, 430] on icon at bounding box center [531, 424] width 12 height 12
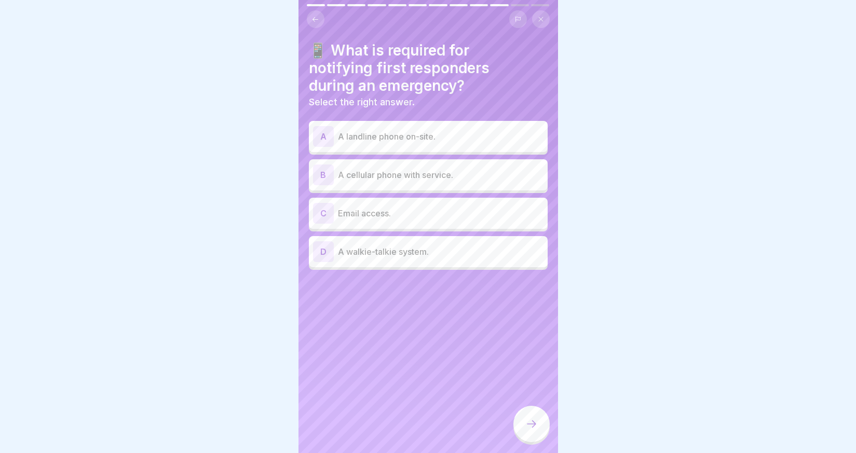
click at [380, 174] on p "A cellular phone with service." at bounding box center [441, 175] width 206 height 12
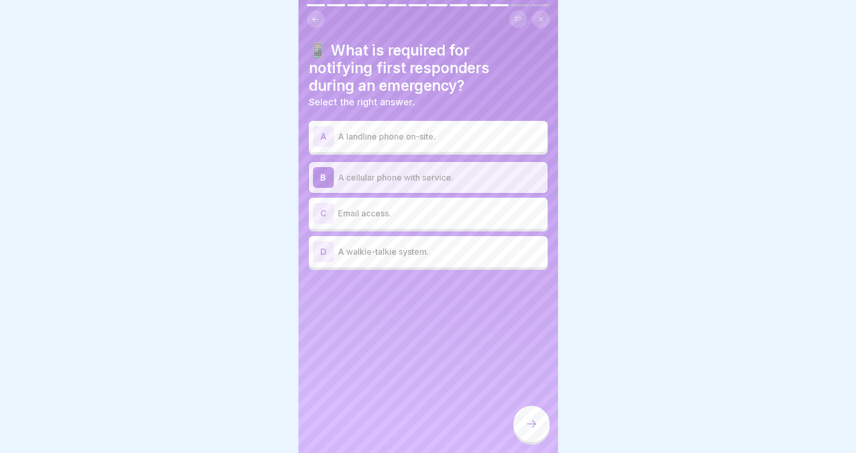
click at [533, 430] on icon at bounding box center [531, 424] width 12 height 12
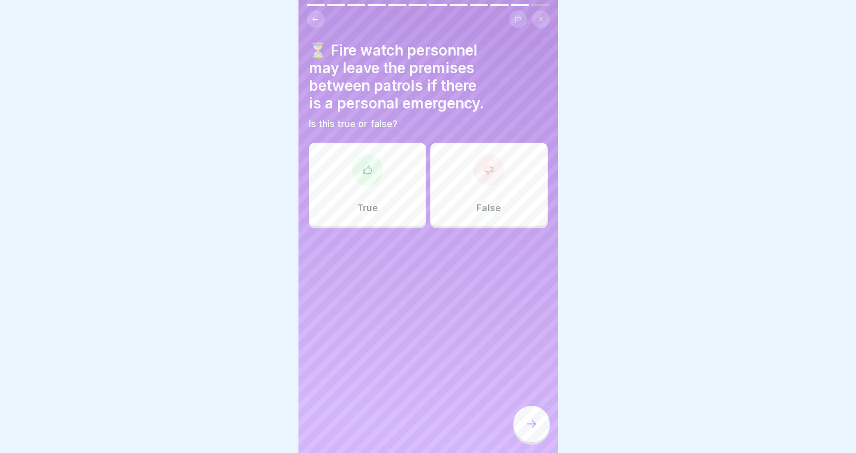
click at [391, 186] on div "True" at bounding box center [367, 184] width 117 height 83
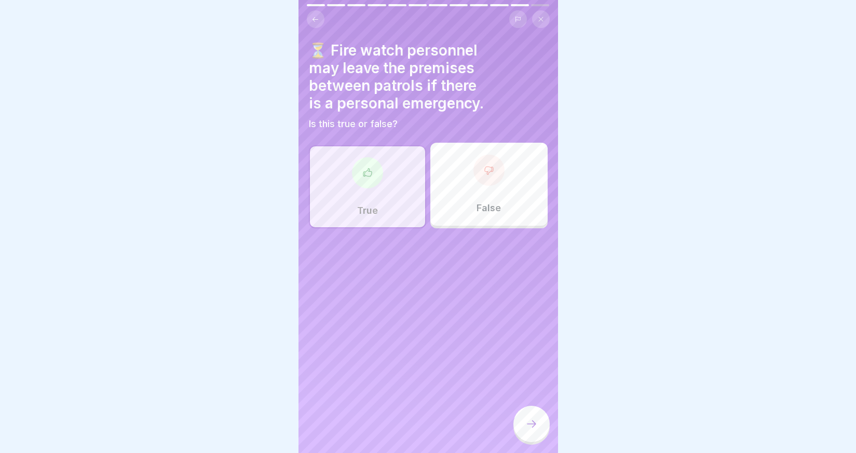
click at [530, 429] on icon at bounding box center [531, 424] width 12 height 12
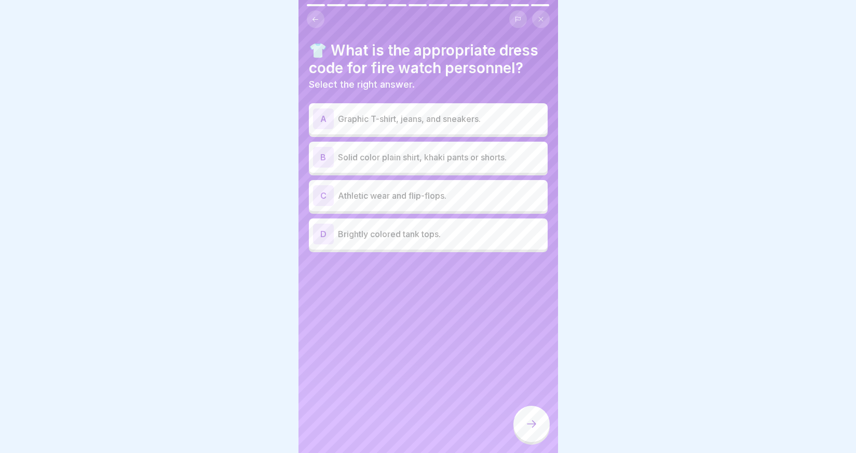
click at [402, 152] on p "Solid color plain shirt, khaki pants or shorts." at bounding box center [441, 157] width 206 height 12
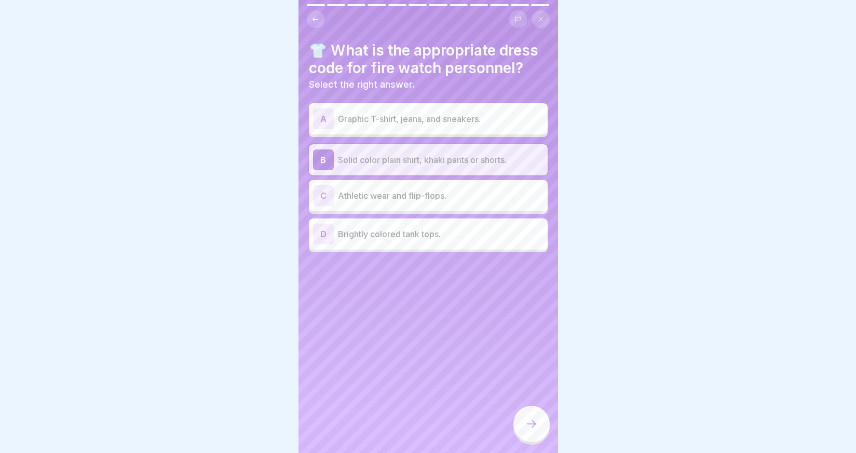
click at [531, 429] on icon at bounding box center [531, 424] width 12 height 12
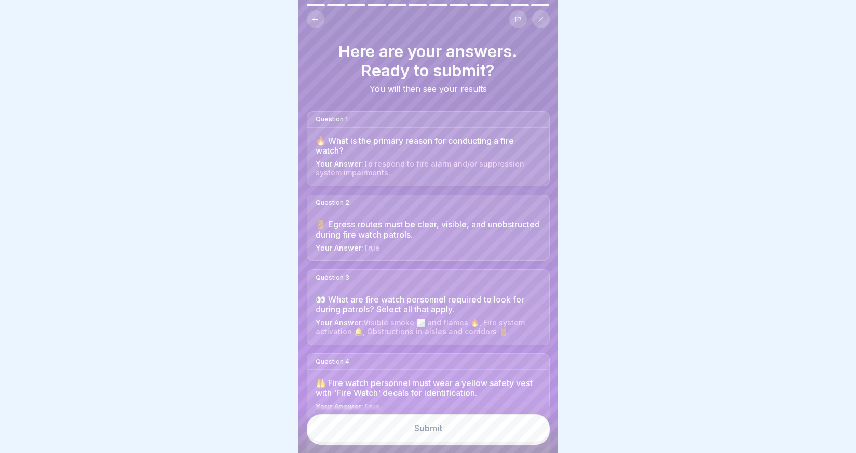
click at [479, 433] on button "Submit" at bounding box center [428, 428] width 243 height 28
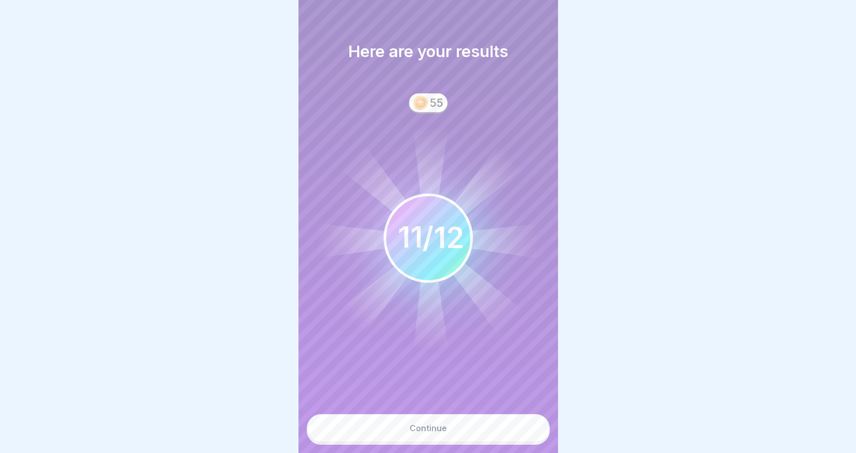
click at [479, 433] on button "Continue" at bounding box center [428, 428] width 243 height 28
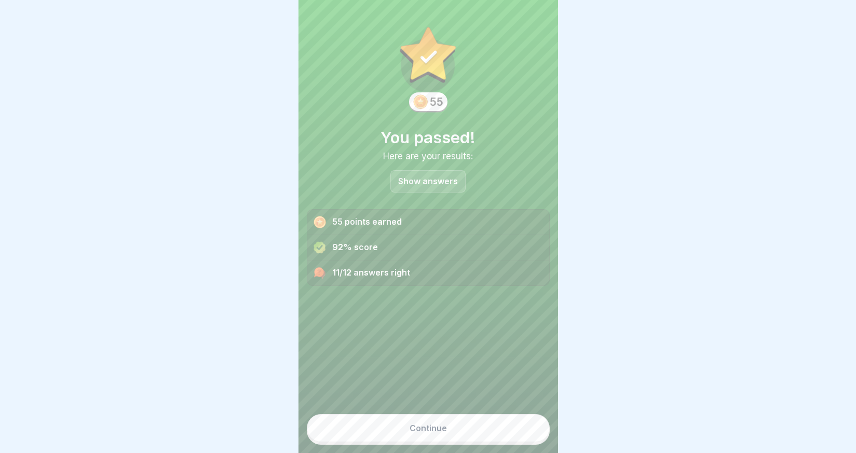
click at [469, 441] on button "Continue" at bounding box center [428, 428] width 243 height 28
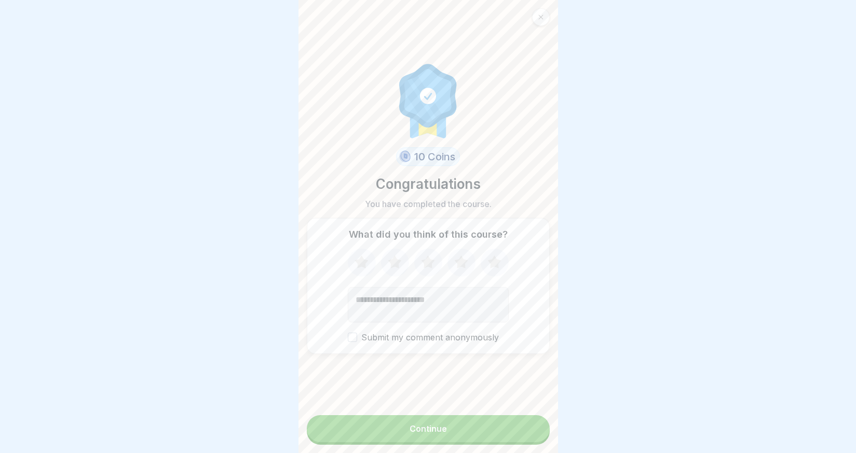
click at [494, 262] on icon at bounding box center [495, 262] width 28 height 27
click at [443, 436] on button "Continue" at bounding box center [428, 428] width 243 height 27
